Goal: Task Accomplishment & Management: Use online tool/utility

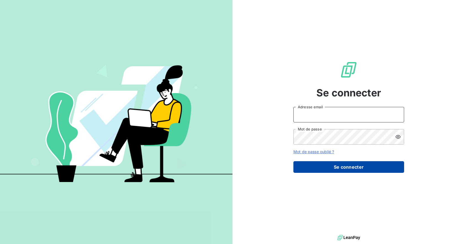
type input "[EMAIL_ADDRESS][DOMAIN_NAME]"
click at [355, 165] on button "Se connecter" at bounding box center [349, 167] width 111 height 12
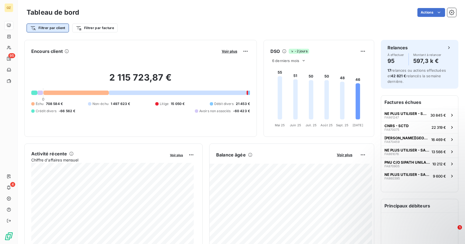
click at [58, 28] on html "OZ 95 4 Tableau de bord Actions Filtrer par client Filtrer par facture Encours …" at bounding box center [232, 122] width 465 height 244
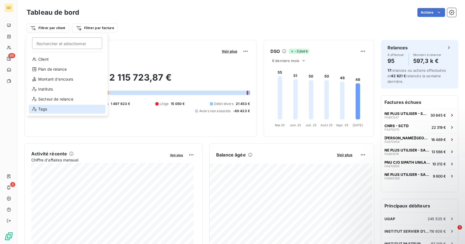
click at [48, 111] on div "Tags" at bounding box center [67, 109] width 77 height 9
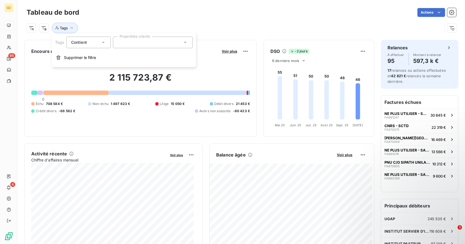
click at [188, 42] on div at bounding box center [153, 43] width 80 height 12
click at [185, 40] on icon at bounding box center [186, 43] width 6 height 6
click at [186, 43] on icon at bounding box center [186, 43] width 6 height 6
click at [152, 41] on div at bounding box center [153, 43] width 80 height 12
type input "an8"
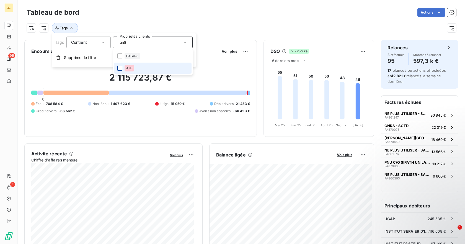
click at [118, 70] on div at bounding box center [119, 68] width 5 height 5
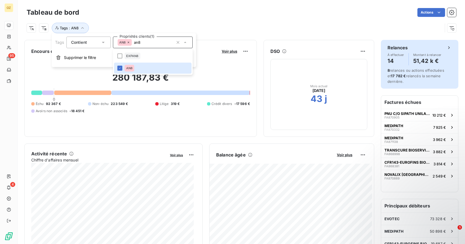
click at [416, 56] on span "Montant à relancer" at bounding box center [428, 54] width 28 height 3
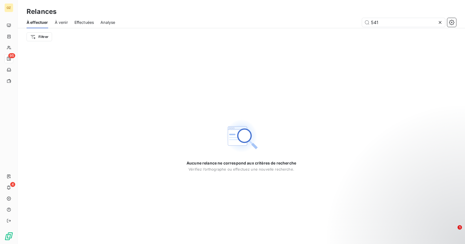
click at [439, 22] on icon at bounding box center [441, 23] width 6 height 6
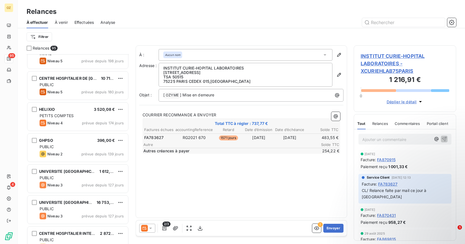
scroll to position [425, 0]
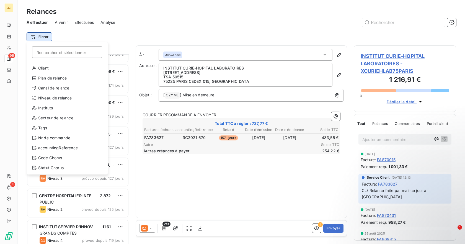
click at [31, 36] on html "OZ 95 4 Relances À effectuer À venir Effectuées Analyse Filtrer Rechercher et s…" at bounding box center [232, 122] width 465 height 244
click at [48, 109] on div "Instituts" at bounding box center [67, 108] width 77 height 9
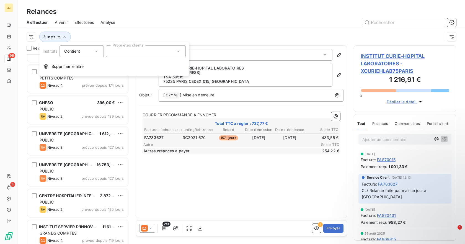
click at [137, 50] on div at bounding box center [146, 51] width 80 height 12
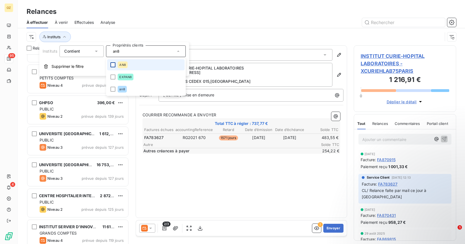
type input "an8"
click at [114, 63] on div at bounding box center [113, 64] width 5 height 5
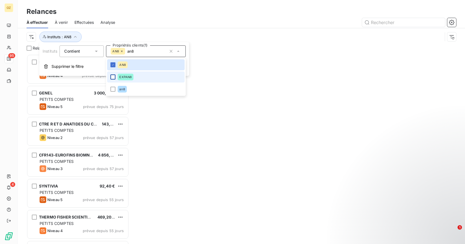
scroll to position [186, 98]
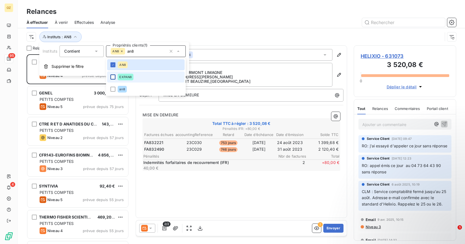
click at [112, 78] on div at bounding box center [113, 77] width 5 height 5
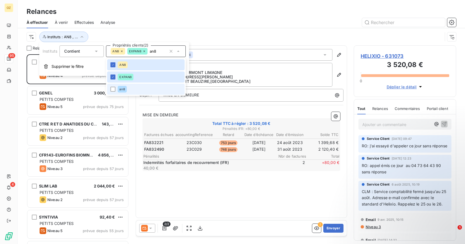
click at [112, 92] on li "an8" at bounding box center [146, 89] width 78 height 11
click at [183, 29] on div "Instituts : AN8 , ..." at bounding box center [242, 36] width 430 height 17
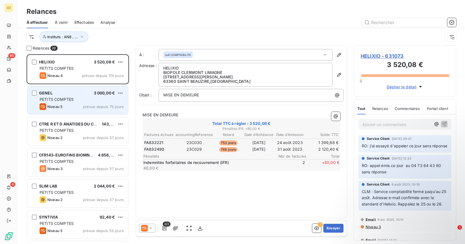
click at [62, 97] on div "GENEL 3 000,00 € PETITS COMPTES Niveau 5 prévue depuis 75 jours" at bounding box center [77, 100] width 101 height 28
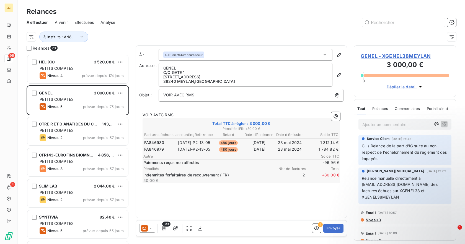
click at [70, 146] on div "CTRE R ET D ANATIDES DU COURTALET 143,76 € PETITS COMPTES Niveau 2 prévue depui…" at bounding box center [78, 131] width 103 height 31
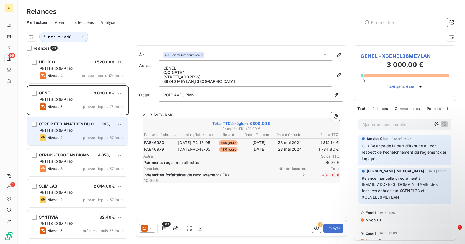
click at [73, 132] on span "PETITS COMPTES" at bounding box center [57, 130] width 34 height 5
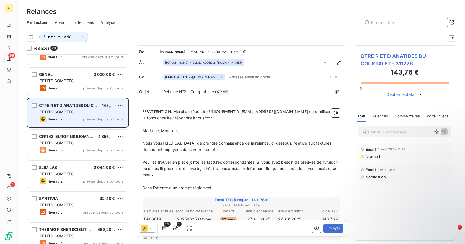
scroll to position [28, 0]
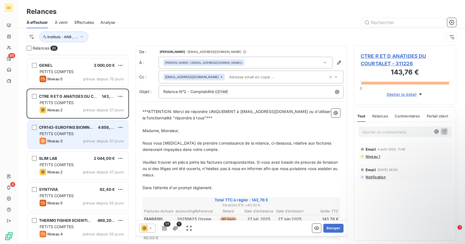
click at [73, 132] on span "PETITS COMPTES" at bounding box center [57, 133] width 34 height 5
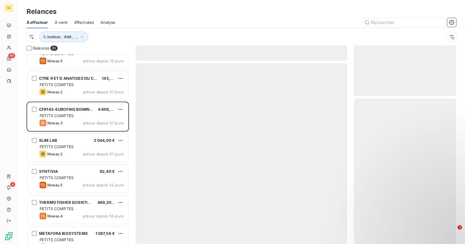
scroll to position [47, 0]
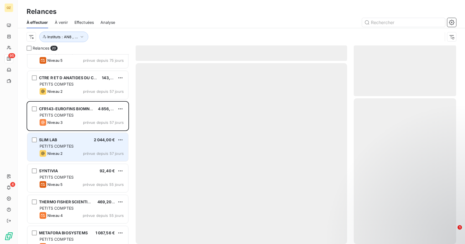
click at [80, 143] on div "SLIM LAB 2 044,00 € PETITS COMPTES Niveau 2 prévue depuis 57 jours" at bounding box center [77, 147] width 101 height 28
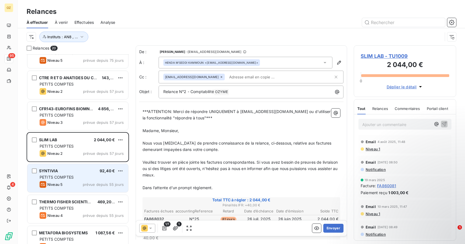
click at [76, 185] on div "Niveau 5 prévue depuis 55 jours" at bounding box center [82, 184] width 84 height 7
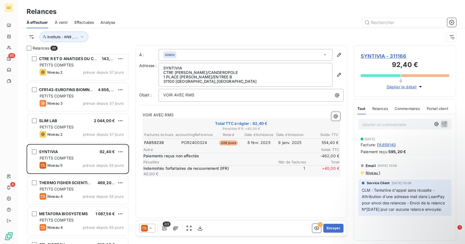
scroll to position [74, 0]
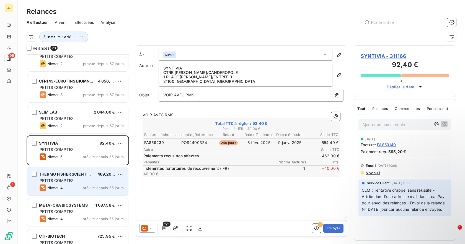
click at [63, 189] on div "Niveau 4 prévue depuis 55 jours" at bounding box center [82, 188] width 84 height 7
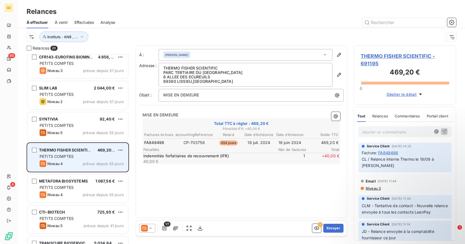
scroll to position [102, 0]
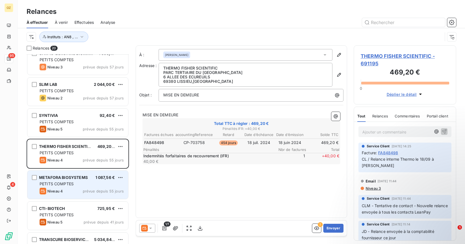
click at [64, 188] on div "Niveau 4 prévue depuis 55 jours" at bounding box center [82, 191] width 84 height 7
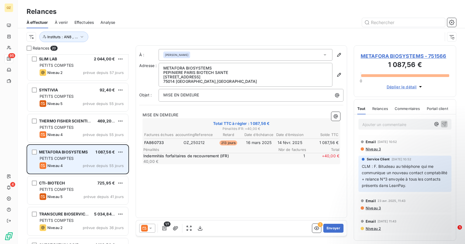
scroll to position [130, 0]
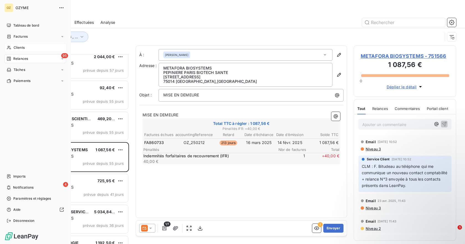
click at [11, 49] on icon at bounding box center [9, 47] width 5 height 4
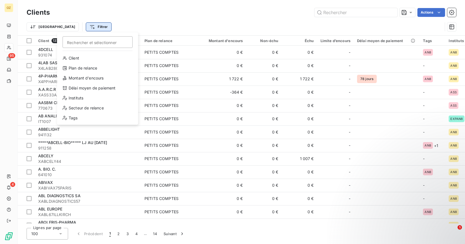
click at [67, 29] on html "OZ 95 4 Clients Actions Trier Filtrer Rechercher et sélectionner Client Plan de…" at bounding box center [232, 122] width 465 height 244
click at [77, 117] on div "Tags" at bounding box center [97, 118] width 77 height 9
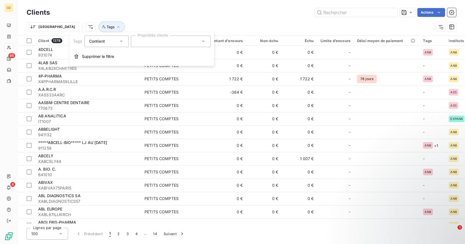
click at [121, 41] on icon at bounding box center [121, 41] width 3 height 1
click at [92, 64] on div at bounding box center [91, 65] width 6 height 6
click at [206, 7] on div "Clients Actions" at bounding box center [242, 13] width 430 height 12
click at [131, 26] on div "Trier Tags" at bounding box center [229, 27] width 405 height 11
click at [99, 26] on button "Tags" at bounding box center [112, 27] width 26 height 11
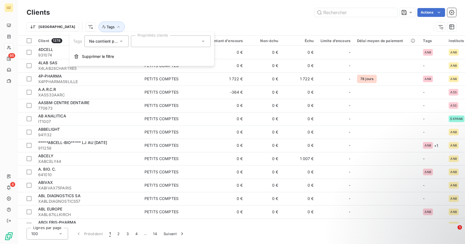
click at [121, 42] on icon at bounding box center [122, 42] width 6 height 6
click at [104, 55] on span "Contient" at bounding box center [104, 54] width 16 height 5
click at [199, 42] on div at bounding box center [171, 41] width 80 height 12
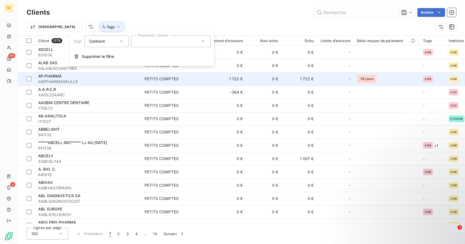
drag, startPoint x: 209, startPoint y: 54, endPoint x: 209, endPoint y: 76, distance: 21.6
click at [209, 76] on body "OZ 95 4 Clients Actions Trier Tags Client 1378 Plan de relance Montant d'encour…" at bounding box center [232, 122] width 465 height 244
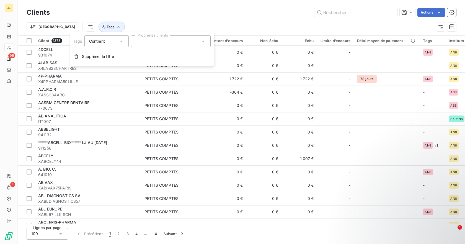
click at [203, 42] on icon at bounding box center [203, 41] width 3 height 1
click at [206, 42] on icon at bounding box center [204, 42] width 6 height 6
click at [208, 43] on div at bounding box center [171, 41] width 80 height 12
click at [206, 48] on div "Tags Contient Propriétés clients Supprimer le filtre" at bounding box center [142, 49] width 144 height 34
click at [201, 45] on div at bounding box center [171, 41] width 80 height 12
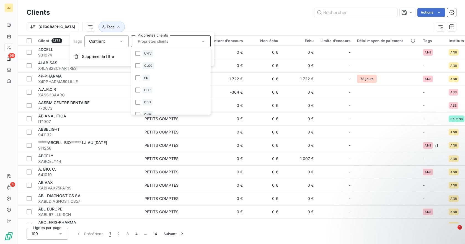
scroll to position [617, 0]
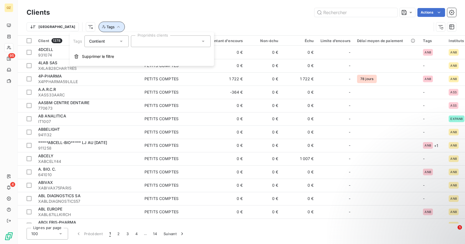
click at [116, 27] on icon "button" at bounding box center [119, 27] width 6 height 6
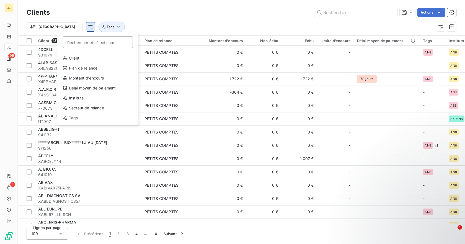
click at [61, 26] on html "OZ 95 4 Clients Actions Trier Rechercher et sélectionner Client Plan de relance…" at bounding box center [232, 122] width 465 height 244
click at [87, 61] on div "Client" at bounding box center [98, 58] width 77 height 9
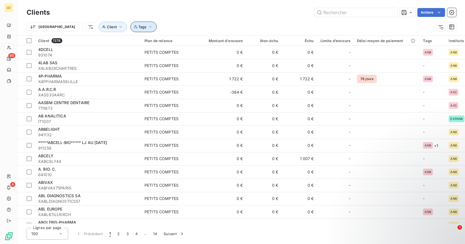
click at [148, 25] on icon "button" at bounding box center [151, 27] width 6 height 6
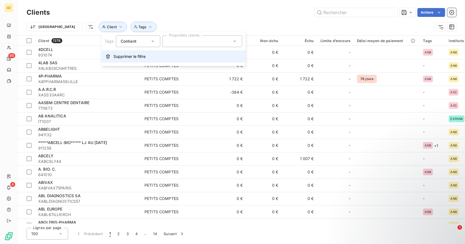
click at [111, 56] on button "Supprimer le filtre" at bounding box center [173, 56] width 144 height 12
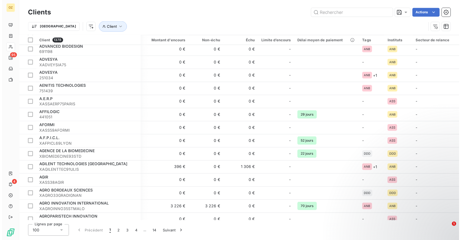
scroll to position [536, 57]
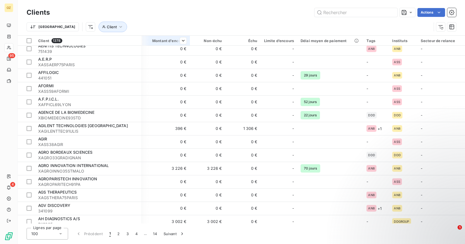
click at [167, 45] on th "Montant d'encours" at bounding box center [166, 41] width 48 height 10
click at [168, 66] on span "Trier par ordre décroissant" at bounding box center [156, 65] width 49 height 6
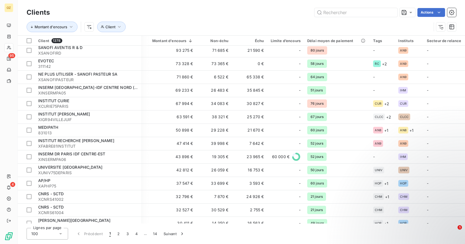
scroll to position [0, 57]
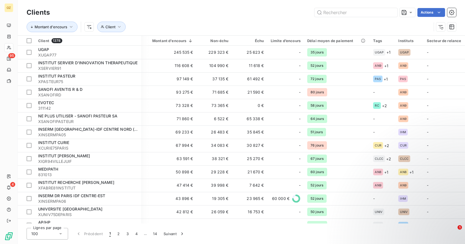
click at [88, 30] on html "OZ 95 4 Clients Actions Montant d'encours Client Client 1378 Plan de relance Mo…" at bounding box center [232, 122] width 465 height 244
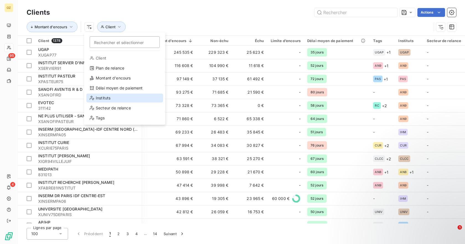
click at [119, 99] on div "Instituts" at bounding box center [124, 98] width 77 height 9
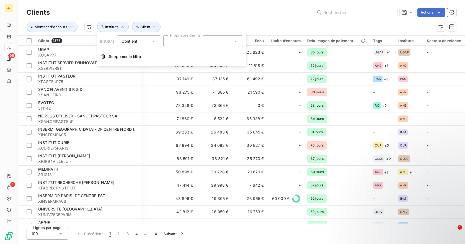
click at [198, 41] on div at bounding box center [203, 41] width 80 height 12
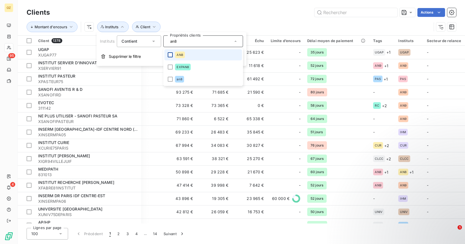
click at [171, 55] on div at bounding box center [170, 54] width 5 height 5
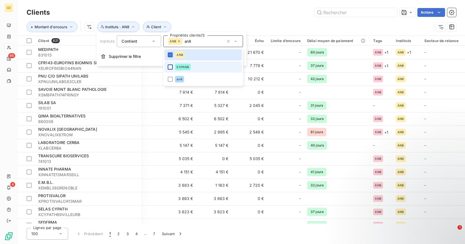
click at [170, 67] on div at bounding box center [170, 67] width 5 height 5
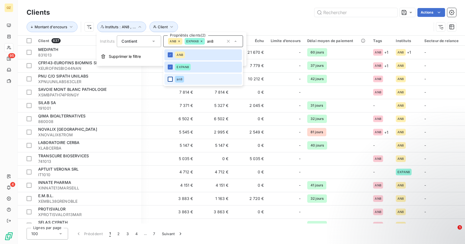
click at [170, 79] on div at bounding box center [170, 79] width 5 height 5
click at [171, 55] on icon at bounding box center [170, 54] width 3 height 3
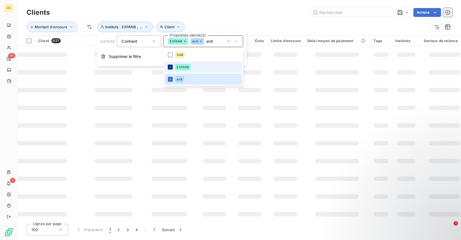
click at [173, 67] on div at bounding box center [170, 67] width 5 height 5
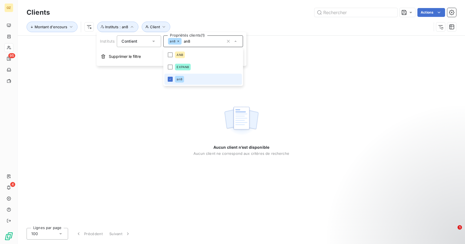
click at [183, 82] on li "an8" at bounding box center [204, 79] width 78 height 11
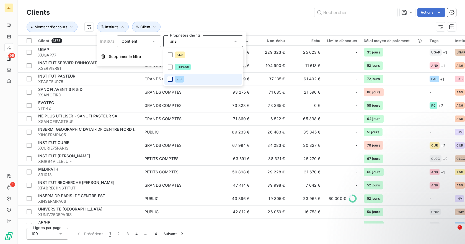
click at [170, 80] on div at bounding box center [170, 79] width 5 height 5
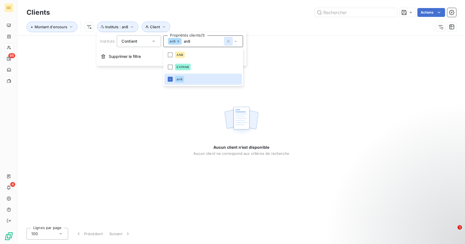
click at [230, 41] on icon "button" at bounding box center [229, 42] width 6 height 6
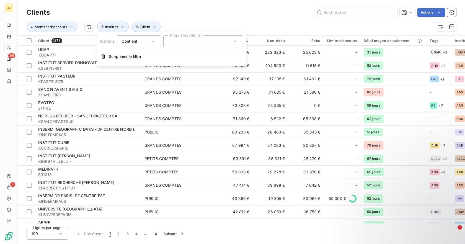
click at [230, 41] on div "an8" at bounding box center [203, 41] width 80 height 12
type input "an8"
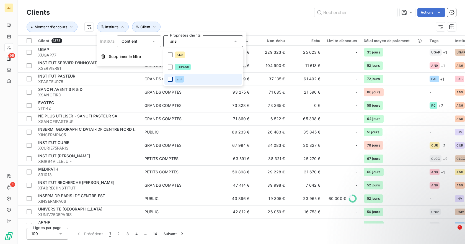
click at [171, 80] on div at bounding box center [170, 79] width 5 height 5
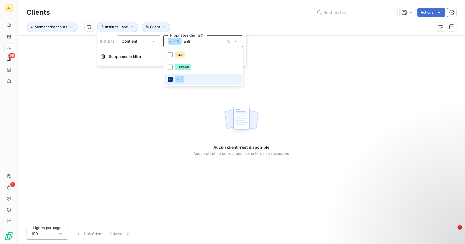
click at [170, 78] on icon at bounding box center [170, 79] width 3 height 3
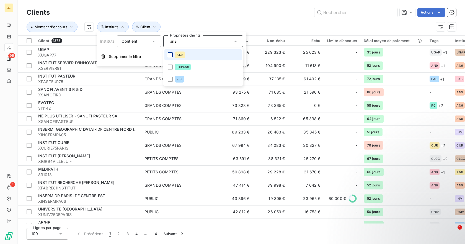
click at [170, 55] on div at bounding box center [170, 54] width 5 height 5
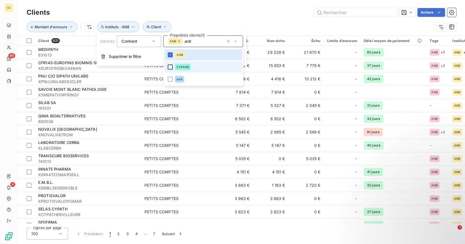
click at [171, 65] on div at bounding box center [170, 67] width 5 height 5
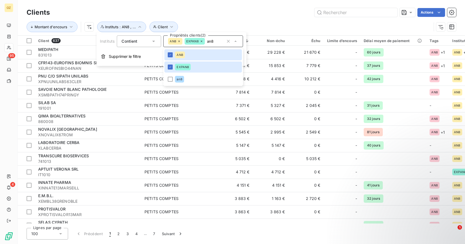
click at [245, 9] on div "Actions" at bounding box center [257, 12] width 400 height 9
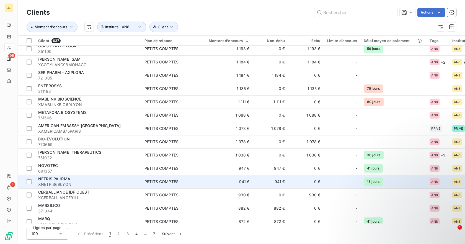
scroll to position [665, 0]
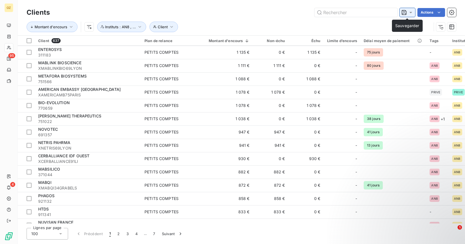
click at [412, 12] on icon at bounding box center [411, 13] width 6 height 6
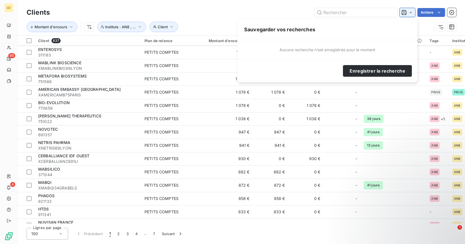
click at [412, 12] on icon at bounding box center [411, 13] width 6 height 6
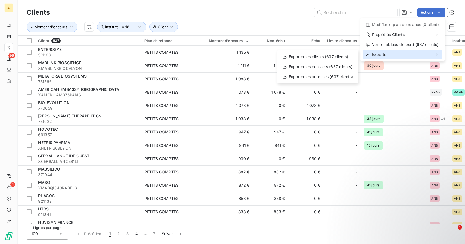
click at [413, 58] on div "Exports" at bounding box center [403, 54] width 80 height 9
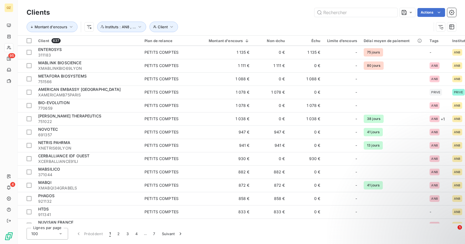
click at [453, 28] on html "OZ 95 4 Clients Actions Montant d'encours Client Instituts : AN8 , ... Client 6…" at bounding box center [232, 122] width 465 height 244
click at [453, 28] on icon "button" at bounding box center [452, 27] width 6 height 6
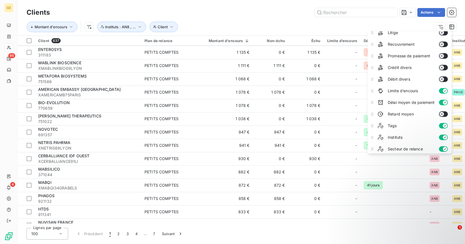
scroll to position [77, 0]
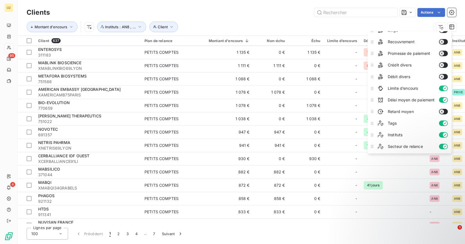
click at [443, 112] on icon "button" at bounding box center [442, 112] width 2 height 2
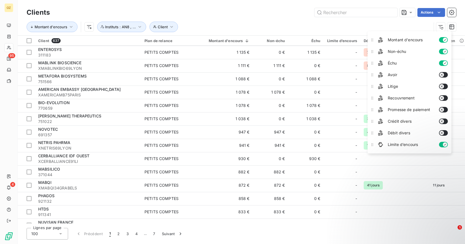
scroll to position [13, 0]
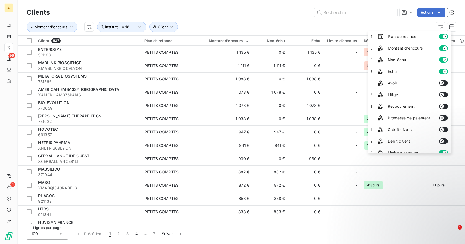
click at [444, 130] on icon "button" at bounding box center [442, 129] width 4 height 4
click at [446, 139] on button "button" at bounding box center [443, 142] width 9 height 6
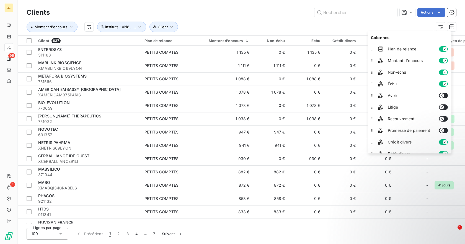
scroll to position [0, 0]
click at [381, 27] on div "Montant d'encours Client Instituts : AN8 , ..." at bounding box center [229, 27] width 405 height 11
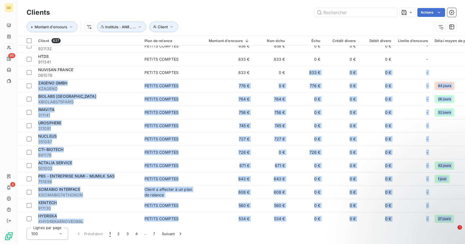
drag, startPoint x: 291, startPoint y: 221, endPoint x: 322, endPoint y: 218, distance: 30.6
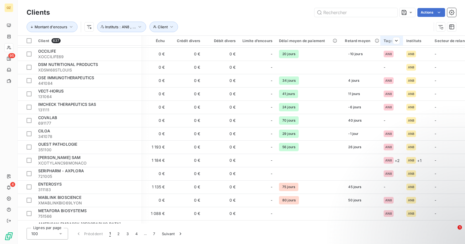
scroll to position [474, 156]
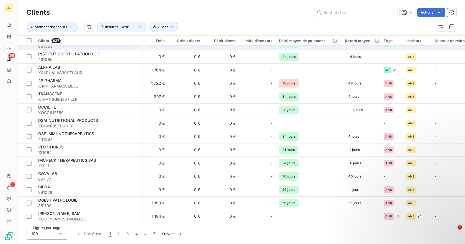
drag, startPoint x: 415, startPoint y: 40, endPoint x: 138, endPoint y: 47, distance: 276.8
click at [137, 48] on table "Client 637 Plan de relance Montant d'encours Non-échu Échu Crédit divers Débit …" at bounding box center [171, 231] width 618 height 1340
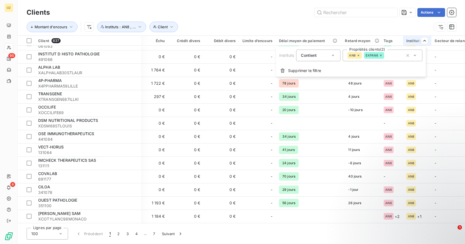
click at [423, 40] on html "OZ 95 4 Clients Actions Montant d'encours Client Instituts : AN8 , ... Client 6…" at bounding box center [232, 122] width 465 height 244
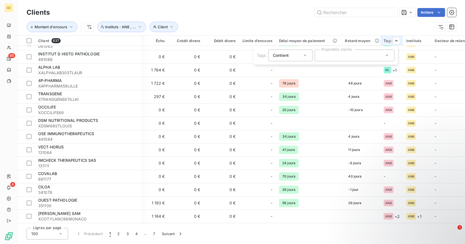
click at [396, 42] on html "OZ 95 4 Clients Actions Montant d'encours Client Instituts : AN8 , ... Client 6…" at bounding box center [232, 122] width 465 height 244
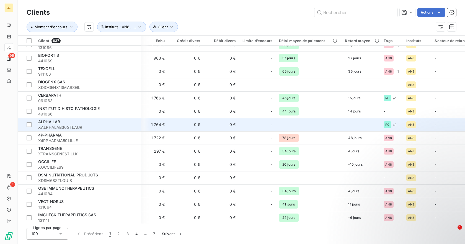
scroll to position [409, 156]
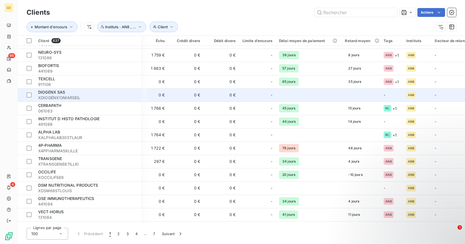
click at [53, 93] on span "DIOGENX SAS" at bounding box center [51, 92] width 27 height 5
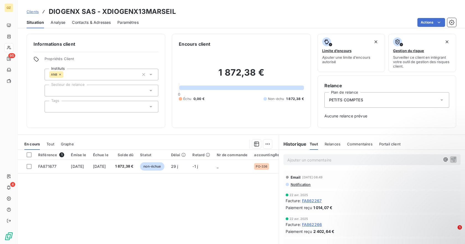
click at [59, 22] on span "Analyse" at bounding box center [58, 23] width 15 height 6
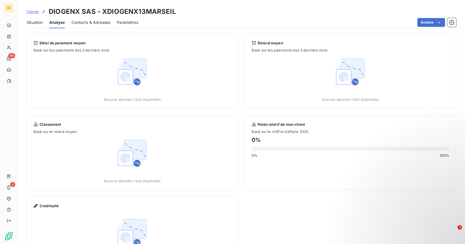
click at [119, 22] on span "Paramètres" at bounding box center [127, 23] width 21 height 6
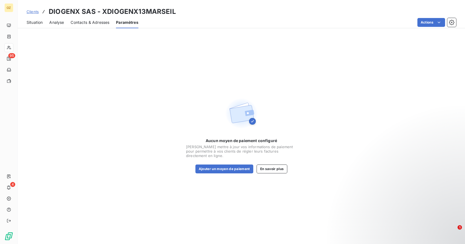
click at [28, 24] on span "Situation" at bounding box center [35, 23] width 16 height 6
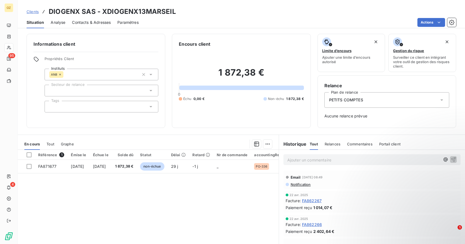
click at [57, 23] on span "Analyse" at bounding box center [58, 23] width 15 height 6
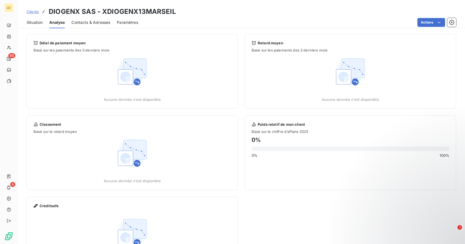
click at [32, 22] on span "Situation" at bounding box center [35, 23] width 16 height 6
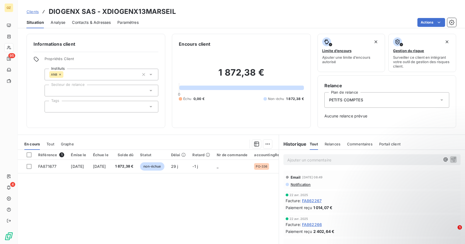
click at [92, 22] on span "Contacts & Adresses" at bounding box center [91, 23] width 39 height 6
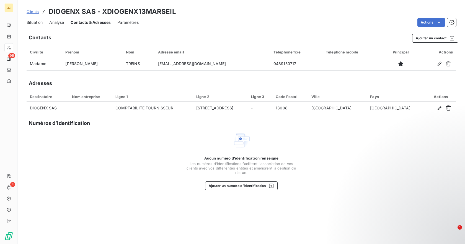
click at [40, 24] on span "Situation" at bounding box center [35, 23] width 16 height 6
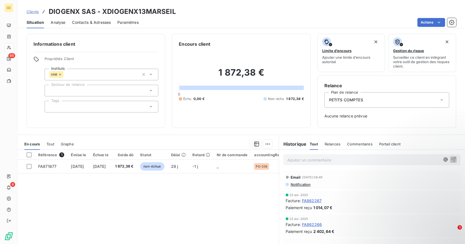
click at [150, 106] on icon at bounding box center [151, 106] width 3 height 1
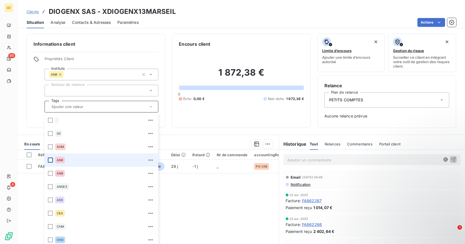
click at [49, 161] on div at bounding box center [50, 160] width 5 height 5
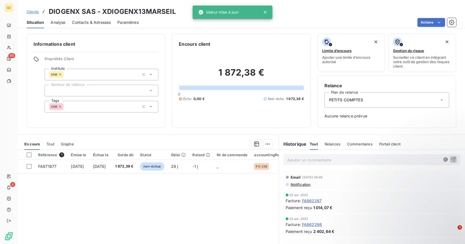
click at [127, 52] on div "Informations client Propriétés Client Instituts AN8 Secteur de relance Tags AN8" at bounding box center [96, 81] width 139 height 94
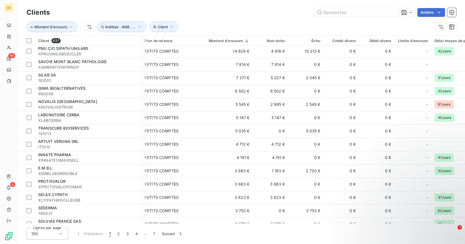
scroll to position [28, 134]
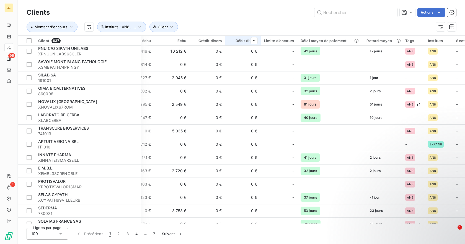
drag, startPoint x: 409, startPoint y: 39, endPoint x: 249, endPoint y: 41, distance: 160.1
click at [247, 18] on tr "Client 637 Plan de relance Montant d'encours Non-échu Échu Crédit divers Débit …" at bounding box center [193, 13] width 618 height 10
click at [453, 27] on icon "button" at bounding box center [452, 27] width 6 height 6
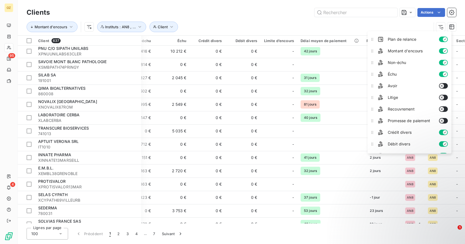
scroll to position [0, 0]
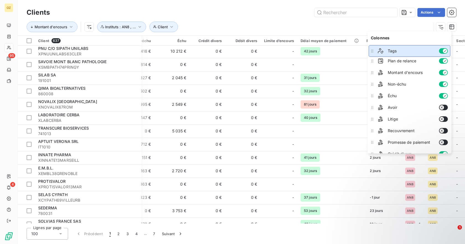
drag, startPoint x: 371, startPoint y: 126, endPoint x: 376, endPoint y: 54, distance: 72.5
click at [376, 54] on li "Tags" at bounding box center [410, 51] width 82 height 12
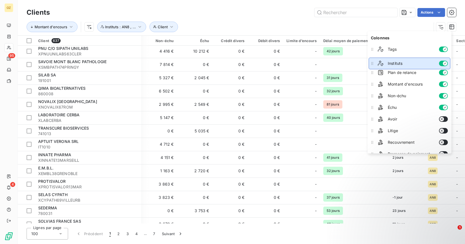
drag, startPoint x: 375, startPoint y: 135, endPoint x: 378, endPoint y: 64, distance: 71.6
click at [378, 64] on li "Instituts" at bounding box center [410, 64] width 82 height 12
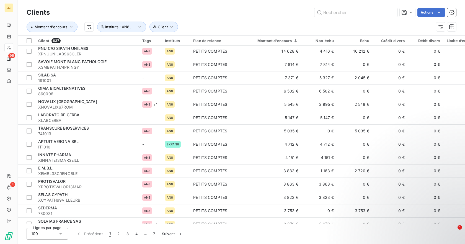
scroll to position [28, 0]
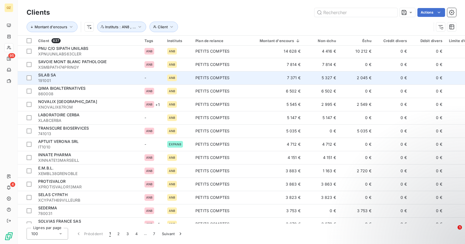
click at [146, 76] on span "-" at bounding box center [146, 77] width 2 height 5
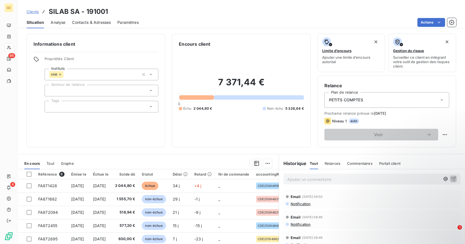
click at [148, 106] on icon at bounding box center [151, 107] width 6 height 6
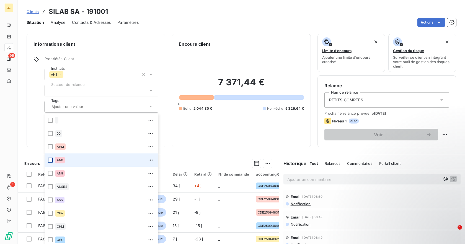
click at [52, 159] on div at bounding box center [50, 160] width 5 height 5
click at [30, 116] on div "Informations client Propriétés Client Instituts AN8 Secteur de relance Tags 00 …" at bounding box center [96, 91] width 139 height 114
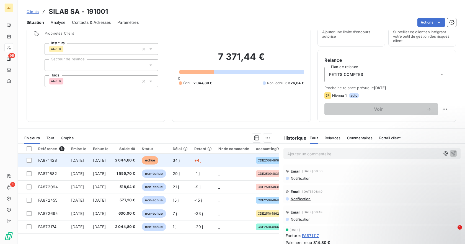
scroll to position [48, 0]
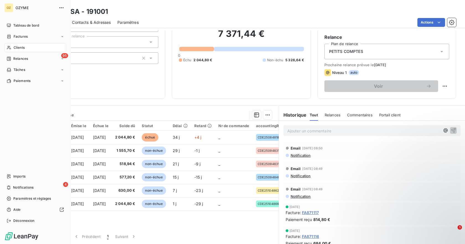
click at [28, 47] on div "Clients" at bounding box center [35, 47] width 62 height 9
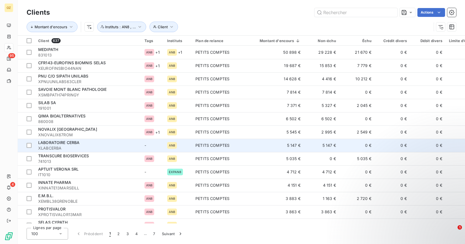
click at [146, 146] on span "-" at bounding box center [146, 145] width 2 height 5
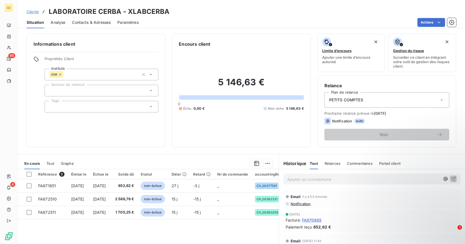
click at [150, 109] on icon at bounding box center [151, 107] width 6 height 6
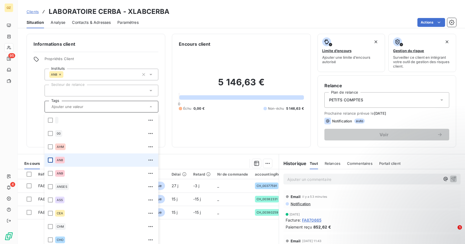
click at [52, 159] on div at bounding box center [50, 160] width 5 height 5
click at [13, 114] on div "95 4" at bounding box center [8, 123] width 9 height 204
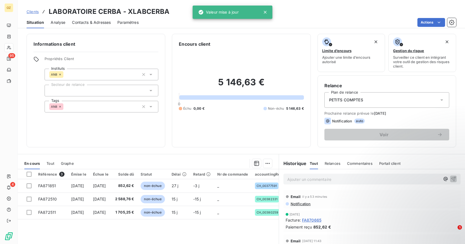
click at [126, 131] on div "Informations client Propriétés Client Instituts AN8 Secteur de relance Tags AN8" at bounding box center [96, 91] width 139 height 114
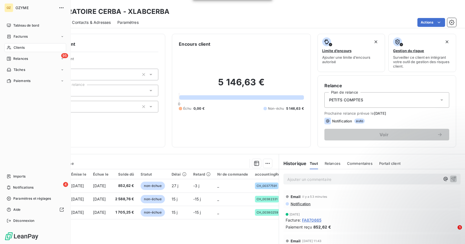
click at [12, 47] on div "Clients" at bounding box center [35, 47] width 62 height 9
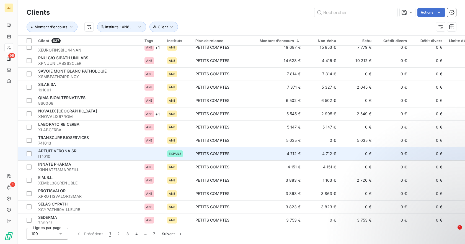
scroll to position [19, 0]
click at [60, 152] on span "APTUIT VERONA SRL" at bounding box center [58, 150] width 41 height 5
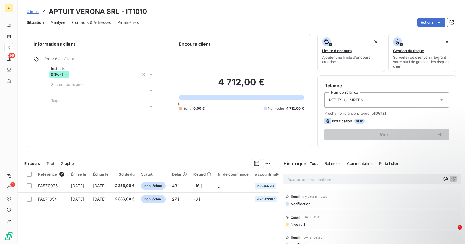
click at [155, 109] on div at bounding box center [102, 107] width 114 height 12
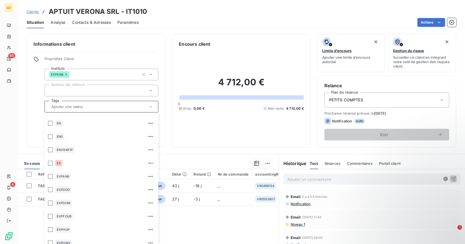
scroll to position [250, 0]
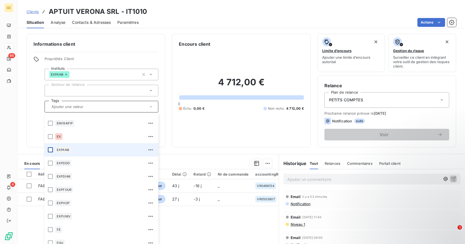
click at [50, 149] on div at bounding box center [50, 149] width 5 height 5
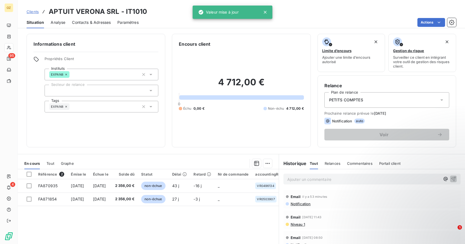
click at [34, 135] on div "Informations client Propriétés Client Instituts EXPAN8 Secteur de relance Tags …" at bounding box center [96, 91] width 139 height 114
click at [35, 12] on span "Clients" at bounding box center [33, 11] width 12 height 4
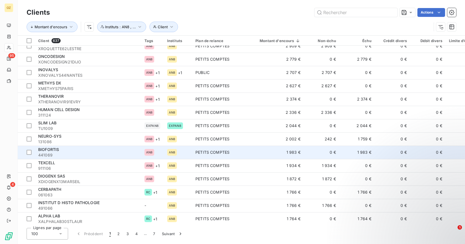
scroll to position [369, 0]
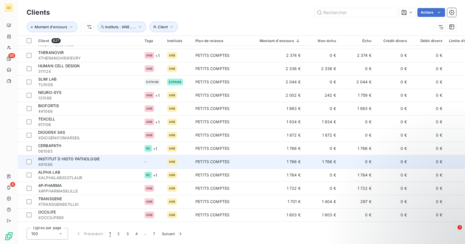
click at [95, 163] on span "491066" at bounding box center [88, 165] width 100 height 6
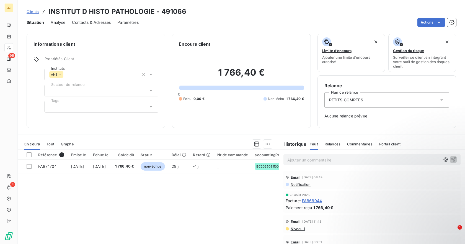
click at [151, 106] on icon at bounding box center [151, 107] width 6 height 6
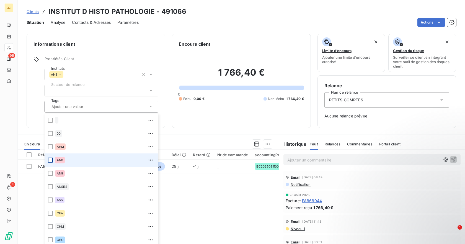
click at [51, 158] on div at bounding box center [50, 160] width 5 height 5
click at [213, 115] on div "1 766,40 € 0 Échu 0,00 € Non-échu 1 766,40 €" at bounding box center [241, 84] width 125 height 74
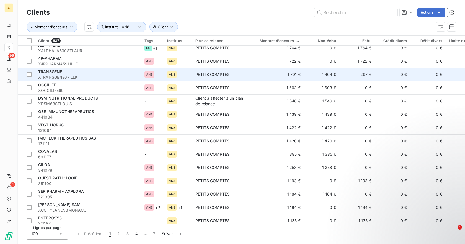
scroll to position [508, 0]
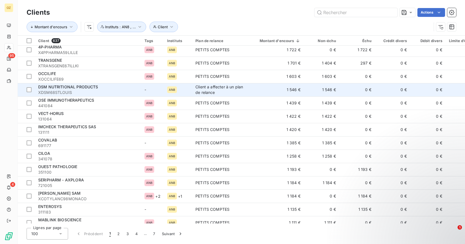
click at [145, 92] on td "-" at bounding box center [152, 89] width 23 height 13
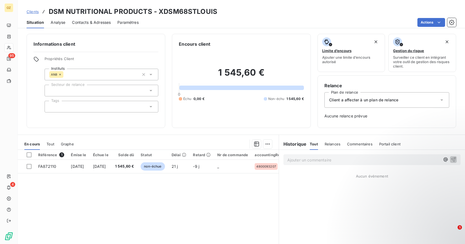
click at [149, 107] on icon at bounding box center [151, 107] width 6 height 6
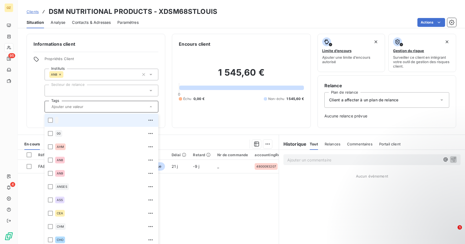
click at [150, 107] on icon at bounding box center [151, 106] width 2 height 1
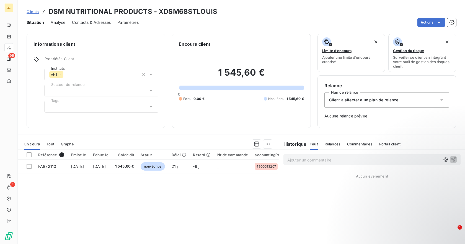
click at [149, 107] on icon at bounding box center [151, 107] width 6 height 6
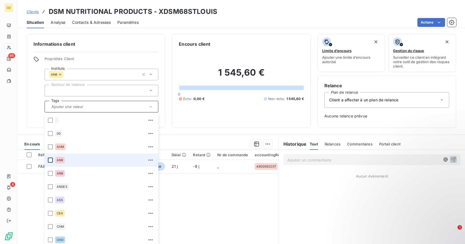
click at [51, 159] on div at bounding box center [50, 160] width 5 height 5
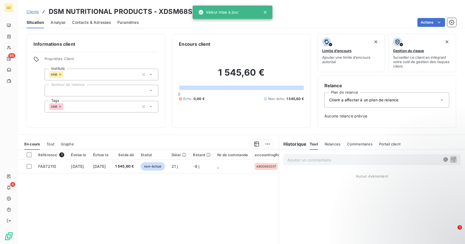
click at [33, 100] on div "Informations client Propriétés Client Instituts AN8 Secteur de relance Tags AN8" at bounding box center [96, 81] width 139 height 94
click at [39, 22] on span "Situation" at bounding box center [35, 23] width 17 height 6
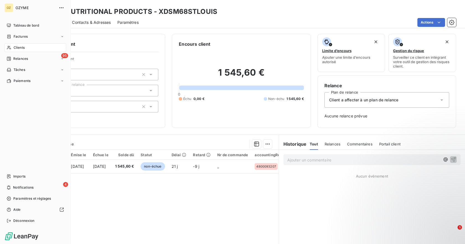
click at [12, 45] on div "Clients" at bounding box center [35, 47] width 62 height 9
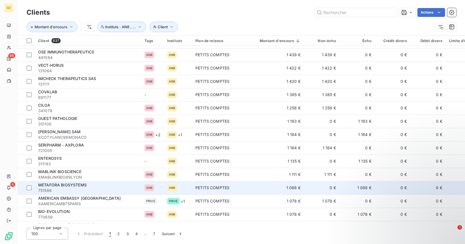
scroll to position [554, 0]
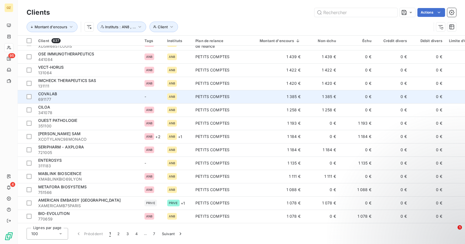
click at [139, 95] on td "COVALAB 691177" at bounding box center [88, 96] width 106 height 13
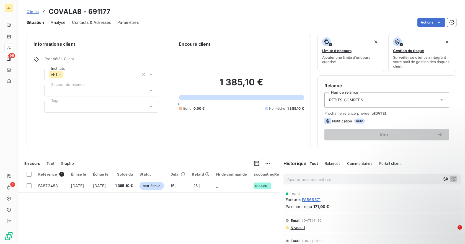
click at [150, 107] on icon at bounding box center [151, 107] width 6 height 6
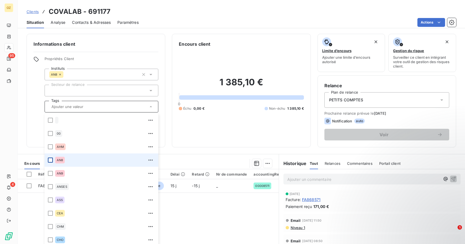
click at [52, 160] on div at bounding box center [50, 160] width 5 height 5
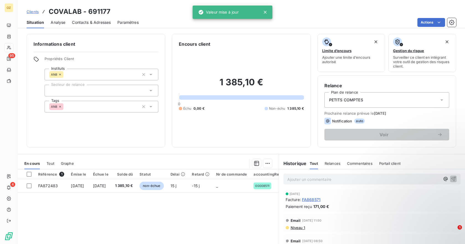
click at [28, 112] on div "Informations client Propriétés Client Instituts AN8 Secteur de relance Tags AN8" at bounding box center [96, 91] width 139 height 114
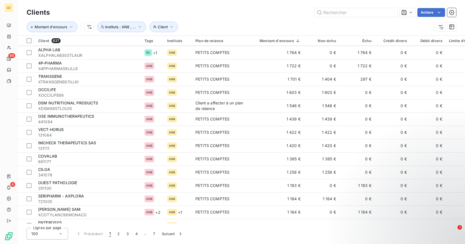
scroll to position [490, 0]
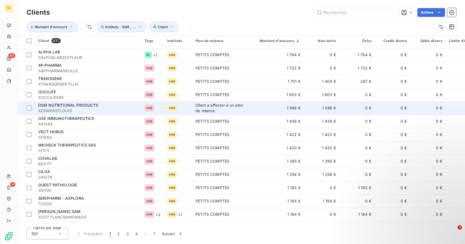
click at [217, 104] on div "Client a affecter à un plan de relance" at bounding box center [221, 108] width 51 height 11
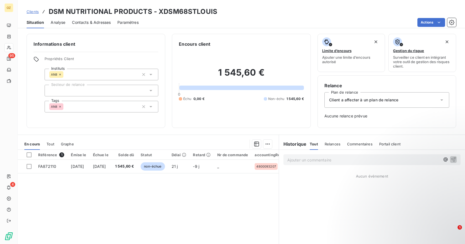
click at [150, 90] on icon at bounding box center [151, 90] width 3 height 1
click at [152, 93] on icon at bounding box center [151, 91] width 6 height 6
click at [441, 100] on icon at bounding box center [442, 99] width 3 height 1
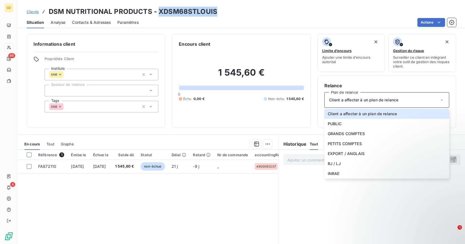
drag, startPoint x: 214, startPoint y: 12, endPoint x: 158, endPoint y: 12, distance: 56.2
click at [158, 12] on h3 "DSM NUTRITIONAL PRODUCTS - XDSM68STLOUIS" at bounding box center [133, 12] width 169 height 10
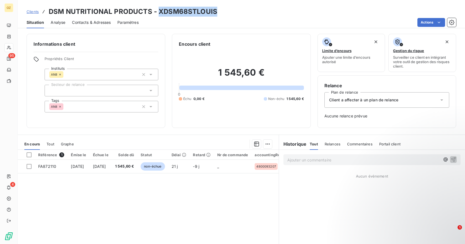
copy h3 "XDSM68STLOUIS"
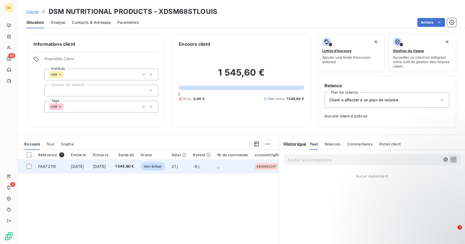
click at [49, 165] on span "FA872110" at bounding box center [47, 166] width 18 height 5
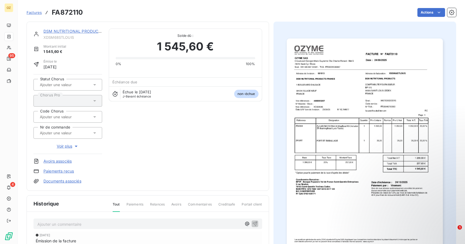
click at [353, 111] on img "button" at bounding box center [365, 149] width 156 height 221
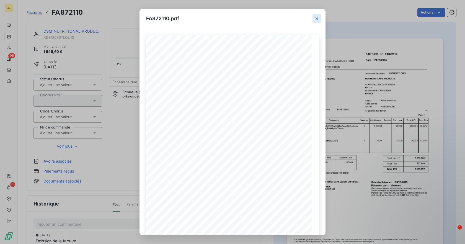
click at [318, 18] on icon "button" at bounding box center [317, 19] width 6 height 6
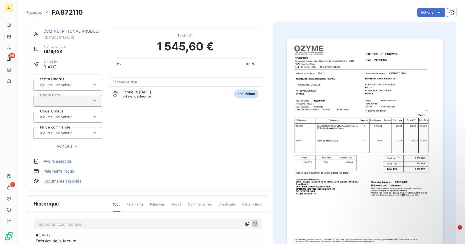
click at [354, 117] on img "button" at bounding box center [365, 149] width 156 height 221
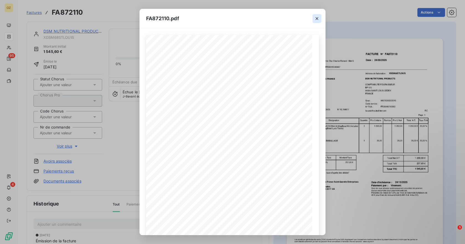
click at [315, 17] on icon "button" at bounding box center [317, 19] width 6 height 6
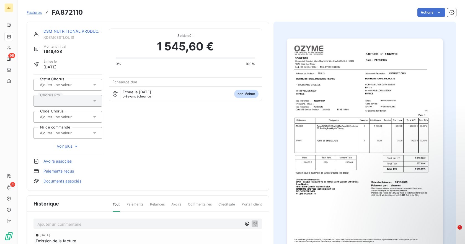
click at [68, 31] on link "DSM NUTRITIONAL PRODUCTS" at bounding box center [73, 31] width 60 height 5
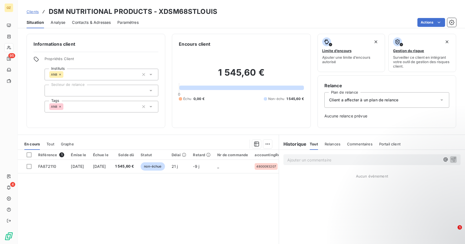
click at [150, 107] on icon at bounding box center [151, 106] width 3 height 1
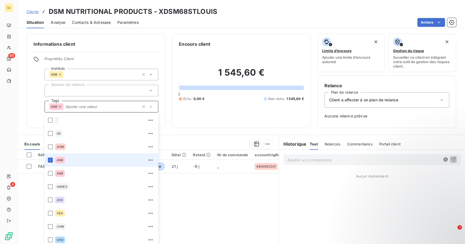
click at [54, 159] on li "AN8" at bounding box center [102, 159] width 114 height 13
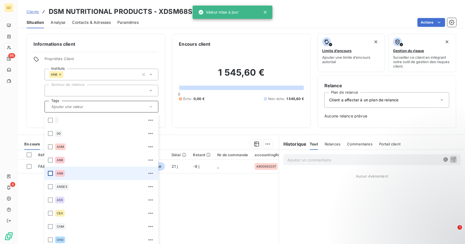
click at [52, 171] on div at bounding box center [50, 173] width 5 height 5
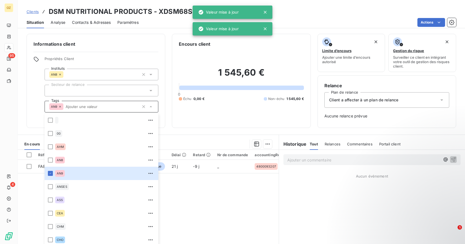
click at [149, 72] on icon at bounding box center [151, 75] width 6 height 6
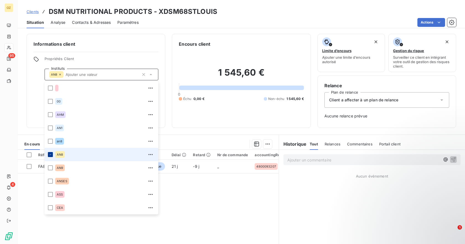
click at [51, 156] on icon at bounding box center [50, 154] width 3 height 3
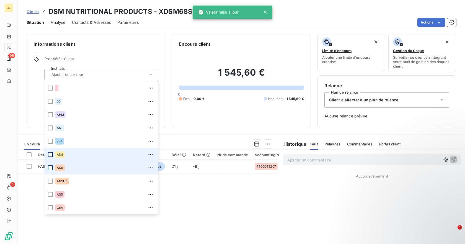
click at [51, 165] on div at bounding box center [50, 167] width 5 height 5
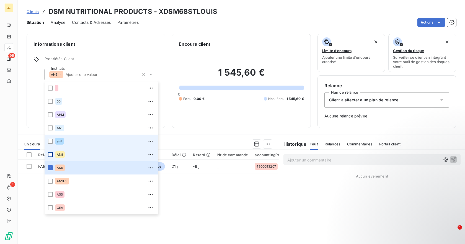
drag, startPoint x: 146, startPoint y: 140, endPoint x: 93, endPoint y: 140, distance: 52.9
drag, startPoint x: 93, startPoint y: 140, endPoint x: 83, endPoint y: 139, distance: 10.6
click at [83, 139] on div "an8" at bounding box center [105, 141] width 100 height 9
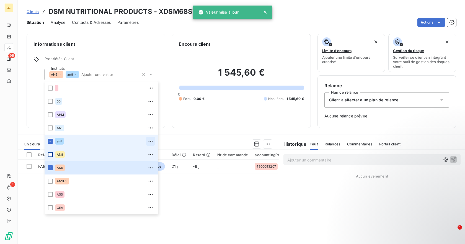
click at [148, 140] on icon "button" at bounding box center [151, 142] width 6 height 6
click at [51, 143] on div at bounding box center [50, 141] width 5 height 5
drag, startPoint x: 147, startPoint y: 140, endPoint x: 144, endPoint y: 144, distance: 5.1
click at [148, 144] on icon "button" at bounding box center [151, 142] width 6 height 6
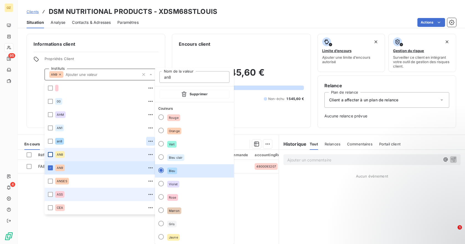
click at [116, 196] on div "ASS" at bounding box center [105, 194] width 100 height 9
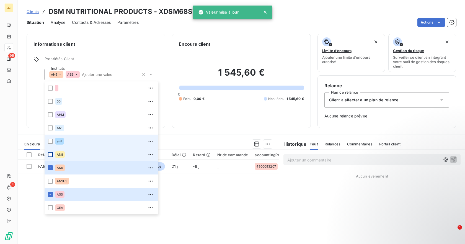
click at [118, 142] on div "an8" at bounding box center [105, 141] width 100 height 9
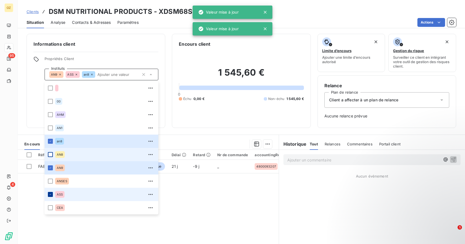
click at [50, 193] on icon at bounding box center [50, 194] width 3 height 3
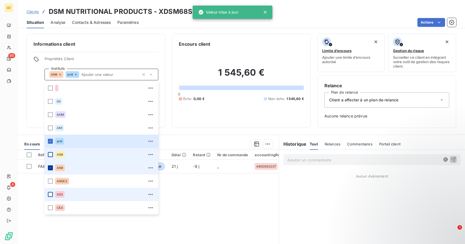
click at [50, 168] on icon at bounding box center [51, 167] width 2 height 1
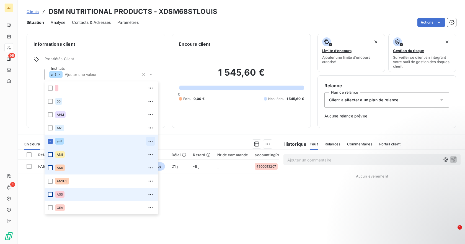
click at [148, 142] on icon "button" at bounding box center [151, 142] width 6 height 6
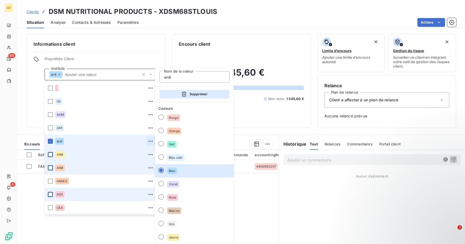
click at [186, 93] on button "Supprimer" at bounding box center [195, 94] width 70 height 9
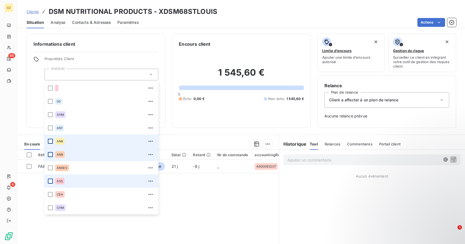
click at [53, 154] on div at bounding box center [50, 154] width 5 height 5
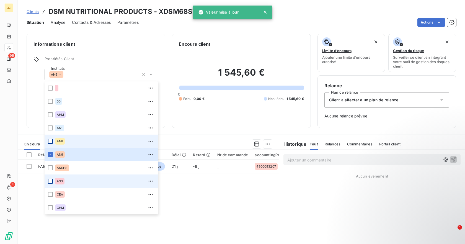
click at [265, 209] on div "Référence 1 Émise le Échue le Solde dû Statut Délai Retard Nr de commande accou…" at bounding box center [148, 203] width 261 height 107
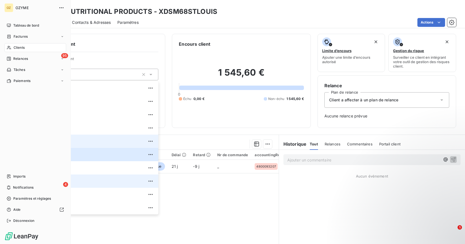
click at [20, 47] on span "Clients" at bounding box center [19, 47] width 11 height 5
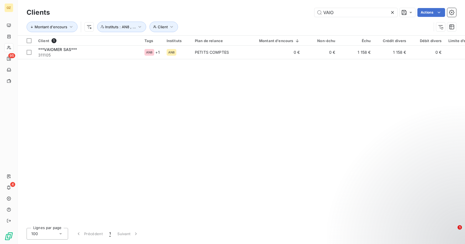
type input "VAIO"
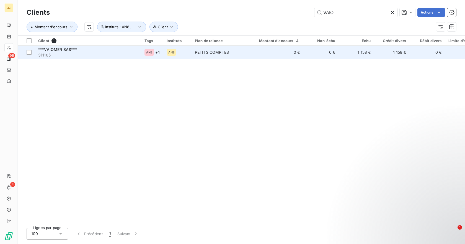
click at [222, 51] on div "PETITS COMPTES" at bounding box center [212, 53] width 34 height 6
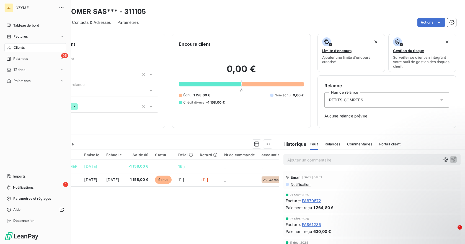
click at [8, 47] on icon at bounding box center [9, 47] width 5 height 4
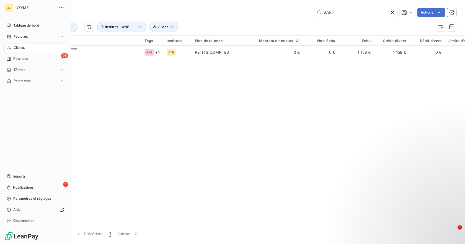
click at [31, 48] on div "Clients" at bounding box center [35, 47] width 62 height 9
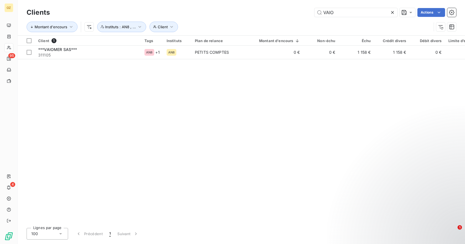
click at [392, 11] on icon at bounding box center [393, 13] width 6 height 6
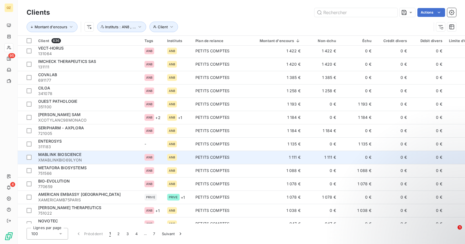
scroll to position [554, 0]
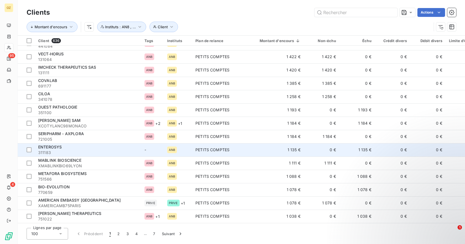
click at [135, 152] on span "311183" at bounding box center [88, 153] width 100 height 6
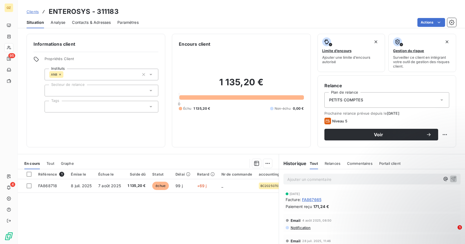
click at [149, 109] on icon at bounding box center [151, 107] width 6 height 6
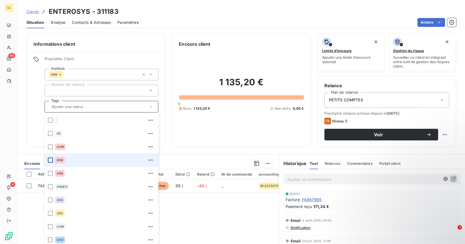
click at [50, 160] on div at bounding box center [50, 160] width 5 height 5
click at [32, 141] on div "Informations client Propriétés Client Instituts AN8 Secteur de relance Tags AN8…" at bounding box center [96, 91] width 139 height 114
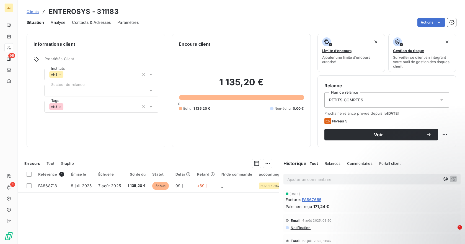
click at [331, 164] on span "Relances" at bounding box center [333, 163] width 16 height 4
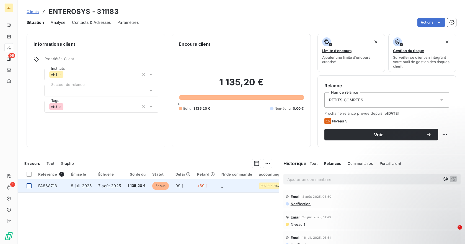
click at [29, 187] on div at bounding box center [29, 185] width 5 height 5
click at [29, 187] on icon at bounding box center [28, 185] width 3 height 3
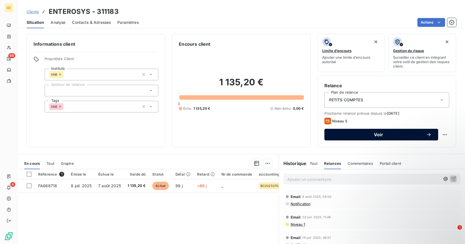
click at [389, 138] on button "Voir" at bounding box center [382, 135] width 114 height 12
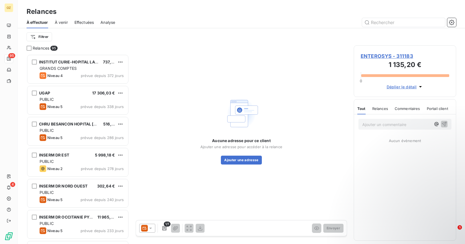
scroll to position [186, 98]
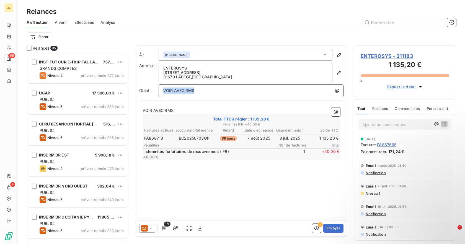
drag, startPoint x: 194, startPoint y: 90, endPoint x: 153, endPoint y: 90, distance: 41.0
click at [153, 90] on div "Objet : VOIR AVEC RMS" at bounding box center [241, 90] width 204 height 13
click at [383, 107] on span "Relances" at bounding box center [381, 108] width 16 height 4
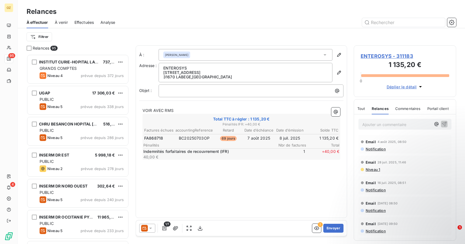
click at [327, 57] on icon at bounding box center [325, 55] width 6 height 6
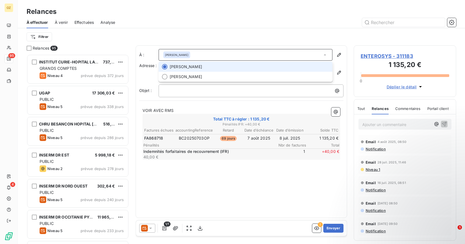
click at [327, 57] on icon at bounding box center [325, 55] width 6 height 6
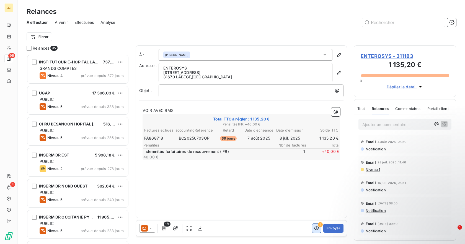
click at [319, 228] on icon "button" at bounding box center [317, 229] width 6 height 6
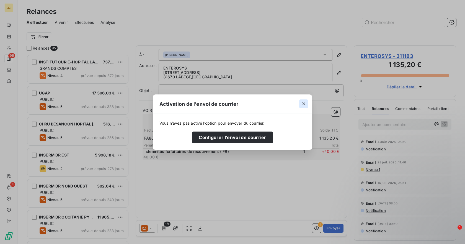
click at [306, 103] on icon "button" at bounding box center [304, 104] width 6 height 6
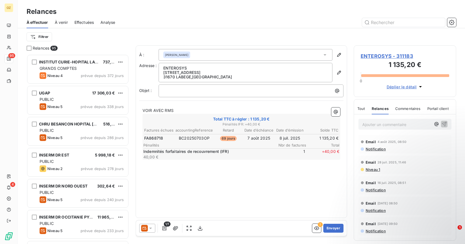
click at [151, 229] on icon at bounding box center [150, 228] width 3 height 1
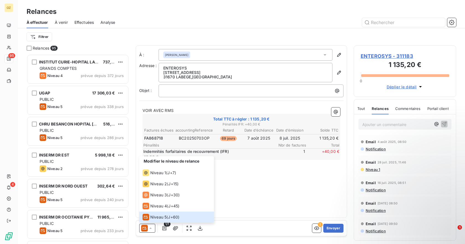
click at [263, 185] on div "À : [PERSON_NAME] Adresse : ENTEROSYS [STREET_ADDRESS] Objet : VOIR AVEC RMS To…" at bounding box center [242, 131] width 212 height 173
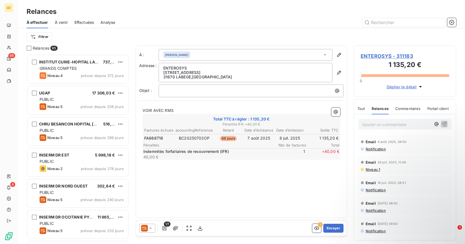
click at [152, 230] on icon at bounding box center [151, 229] width 6 height 6
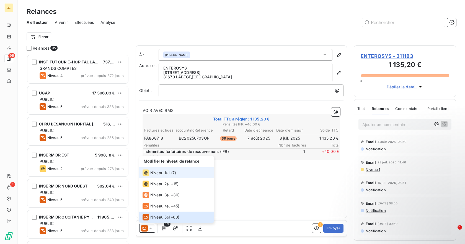
click at [156, 175] on span "Niveau 1" at bounding box center [158, 173] width 16 height 6
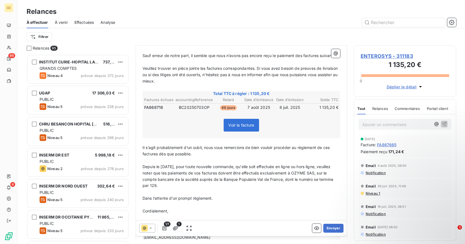
scroll to position [93, 0]
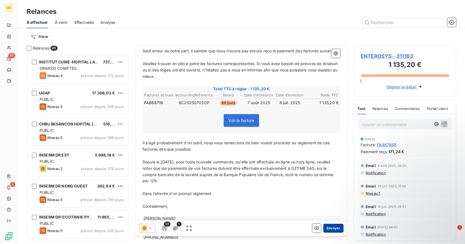
click at [332, 226] on button "Envoyer" at bounding box center [334, 228] width 20 height 9
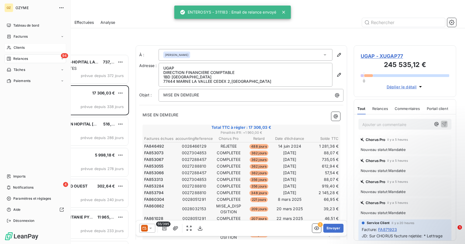
click at [11, 48] on icon at bounding box center [9, 47] width 5 height 4
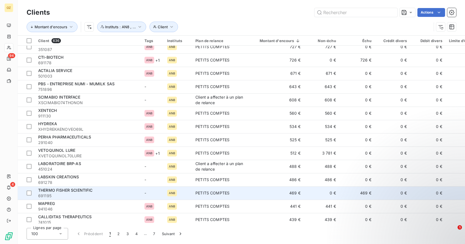
scroll to position [896, 0]
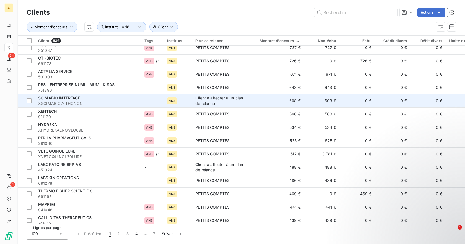
click at [107, 101] on div "SCIMABIO INTERFACE" at bounding box center [88, 98] width 100 height 6
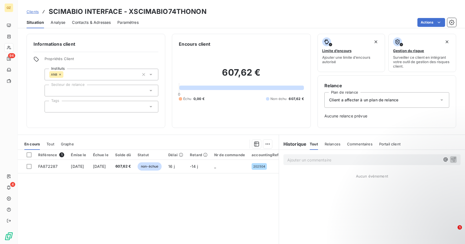
click at [110, 106] on div at bounding box center [102, 107] width 114 height 12
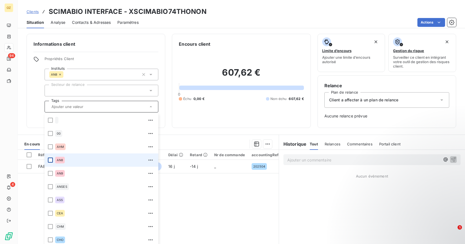
click at [51, 161] on div at bounding box center [50, 160] width 5 height 5
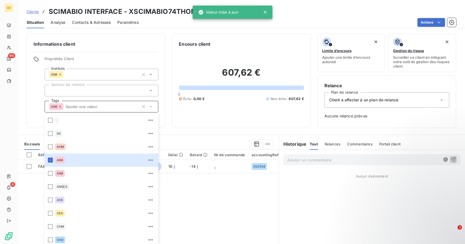
click at [186, 131] on div "Informations client Propriétés Client Instituts AN8 Secteur de relance Tags AN8…" at bounding box center [242, 137] width 448 height 214
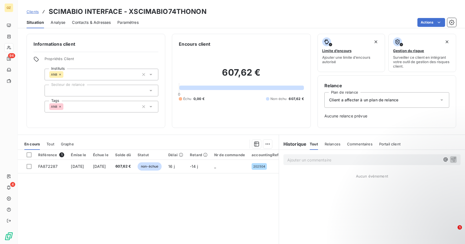
click at [149, 93] on icon at bounding box center [151, 91] width 6 height 6
click at [151, 92] on icon at bounding box center [151, 91] width 6 height 6
click at [441, 99] on icon at bounding box center [442, 99] width 3 height 1
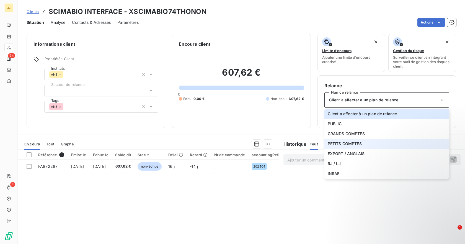
click at [333, 142] on span "PETITS COMPTES" at bounding box center [345, 144] width 34 height 6
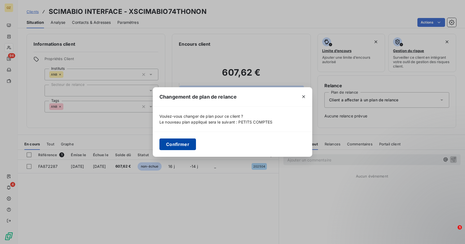
click at [179, 147] on button "Confirmer" at bounding box center [178, 145] width 37 height 12
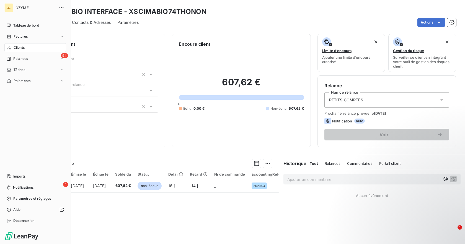
click at [11, 49] on icon at bounding box center [9, 47] width 5 height 4
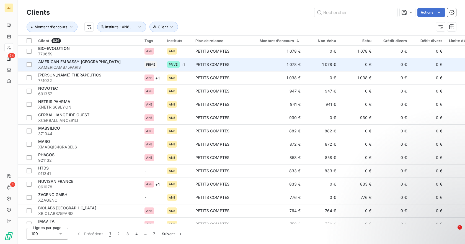
scroll to position [702, 0]
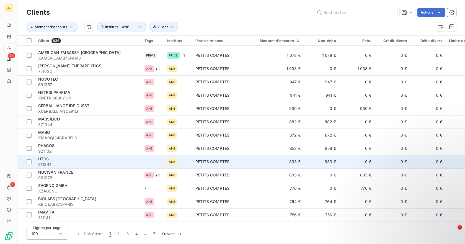
click at [134, 162] on div "HTDS" at bounding box center [88, 159] width 100 height 6
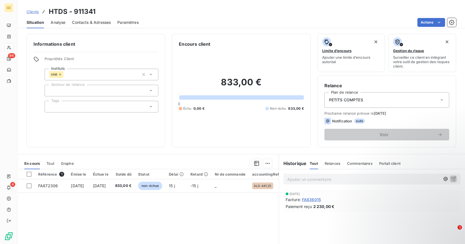
click at [148, 107] on icon at bounding box center [151, 107] width 6 height 6
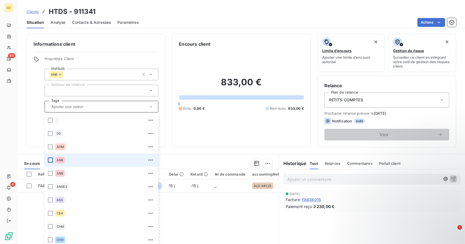
click at [50, 159] on div at bounding box center [50, 160] width 5 height 5
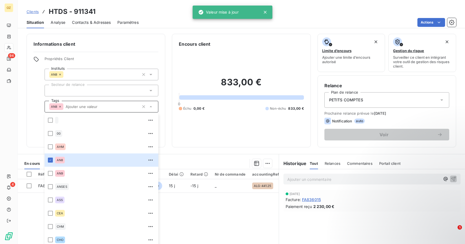
click at [206, 131] on div "833,00 € 0 Échu 0,00 € Non-échu 833,00 €" at bounding box center [241, 93] width 125 height 93
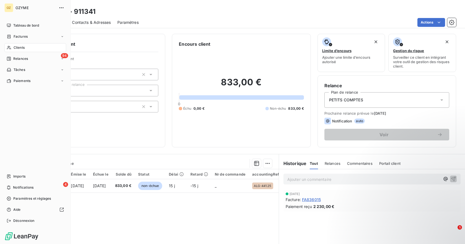
click at [15, 44] on div "Clients" at bounding box center [35, 47] width 62 height 9
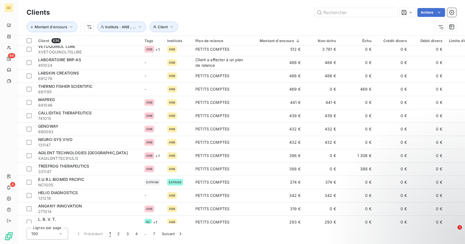
scroll to position [1067, 0]
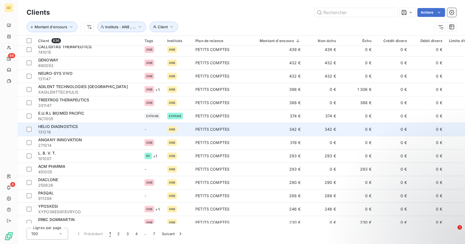
click at [55, 127] on span "HELIO DIAGNOSTICS" at bounding box center [58, 126] width 40 height 5
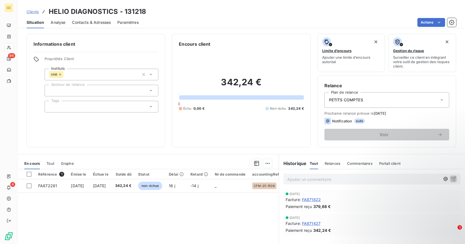
click at [151, 105] on icon at bounding box center [151, 107] width 6 height 6
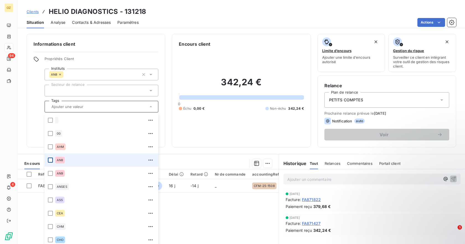
click at [52, 159] on div at bounding box center [50, 160] width 5 height 5
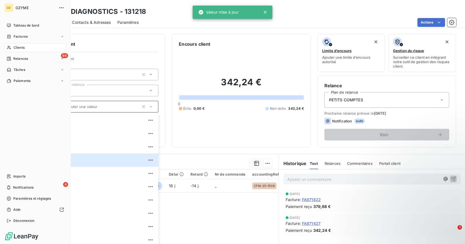
click at [26, 121] on div "Tableau de bord Factures Clients 94 Relances Tâches Paiements Imports 4 Notific…" at bounding box center [35, 123] width 62 height 204
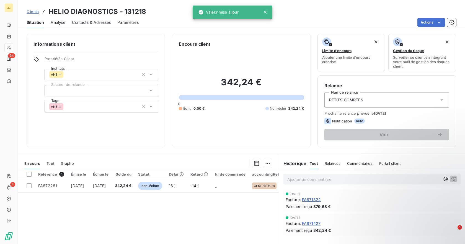
click at [118, 126] on div "Informations client Propriétés Client Instituts AN8 Secteur de relance Tags AN8" at bounding box center [96, 91] width 139 height 114
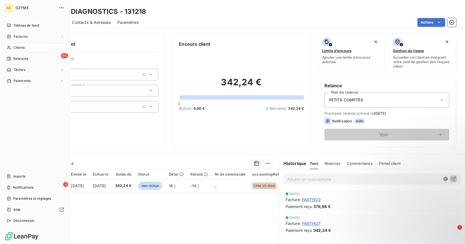
click at [11, 49] on icon at bounding box center [9, 47] width 5 height 4
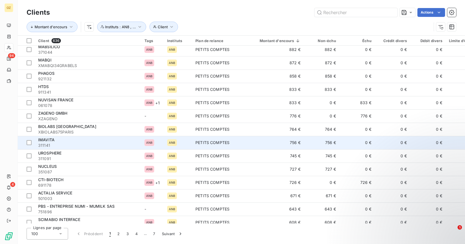
scroll to position [770, 0]
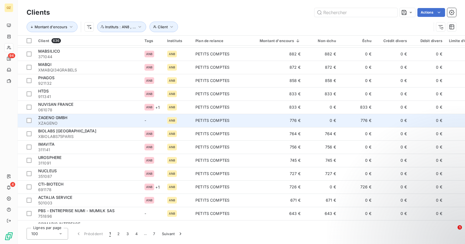
click at [108, 123] on span "XZAGENO" at bounding box center [88, 124] width 100 height 6
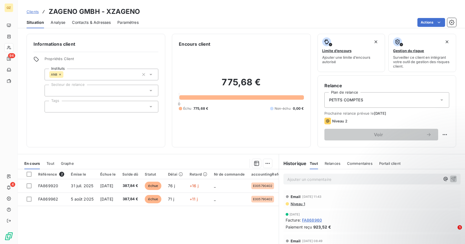
click at [149, 109] on icon at bounding box center [151, 107] width 6 height 6
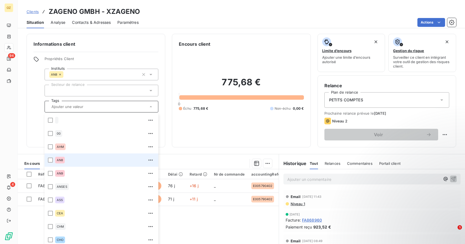
click at [53, 158] on li "AN8" at bounding box center [102, 159] width 114 height 13
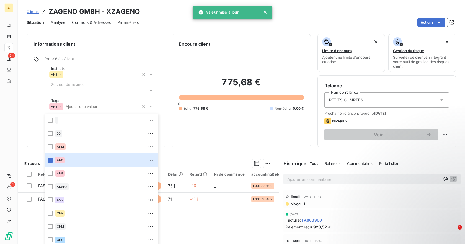
click at [38, 129] on div "Informations client Propriétés Client Instituts AN8 Secteur de relance Tags AN8…" at bounding box center [96, 91] width 139 height 114
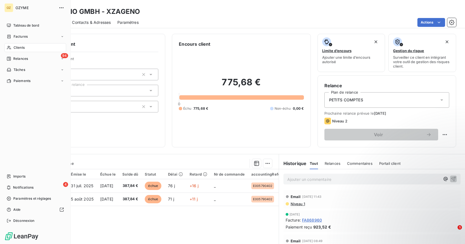
click at [24, 46] on span "Clients" at bounding box center [19, 47] width 11 height 5
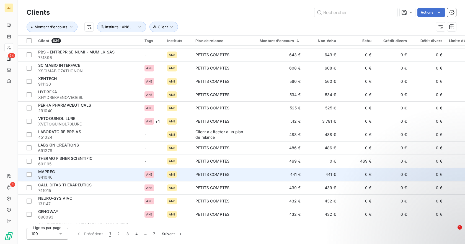
scroll to position [934, 0]
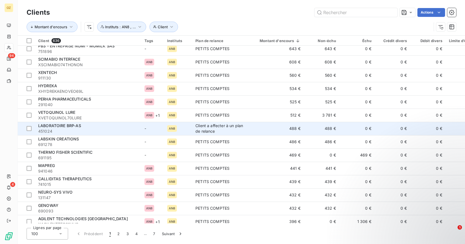
click at [72, 131] on span "451024" at bounding box center [88, 132] width 100 height 6
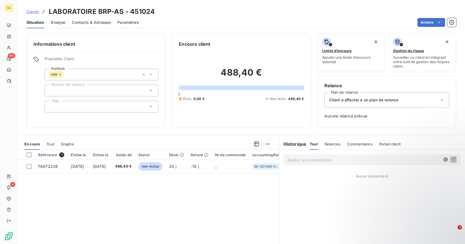
click at [150, 107] on icon at bounding box center [151, 107] width 6 height 6
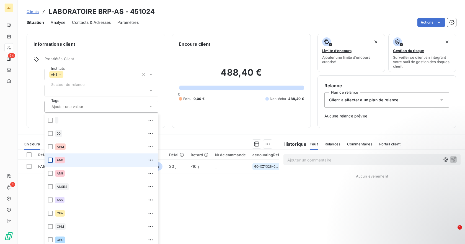
click at [51, 161] on div at bounding box center [50, 160] width 5 height 5
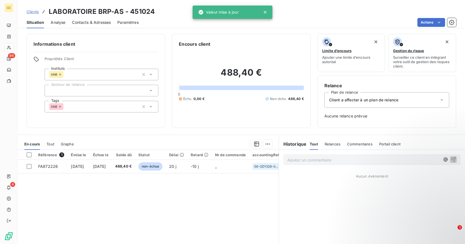
click at [421, 95] on div "Client a affecter à un plan de relance" at bounding box center [387, 100] width 125 height 16
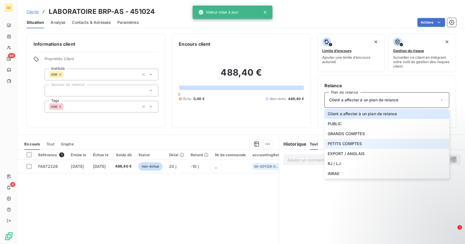
click at [349, 142] on span "PETITS COMPTES" at bounding box center [345, 144] width 34 height 6
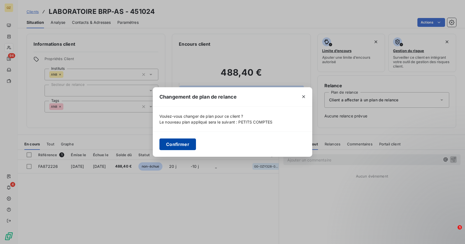
click at [178, 148] on button "Confirmer" at bounding box center [178, 145] width 37 height 12
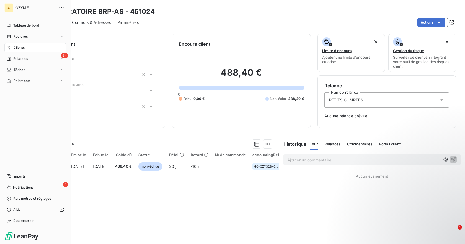
click at [17, 48] on span "Clients" at bounding box center [19, 47] width 11 height 5
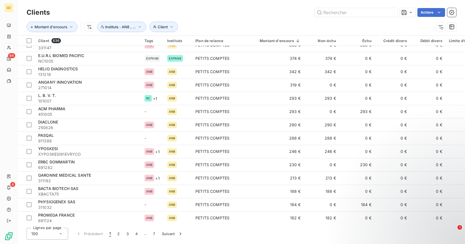
scroll to position [1154, 0]
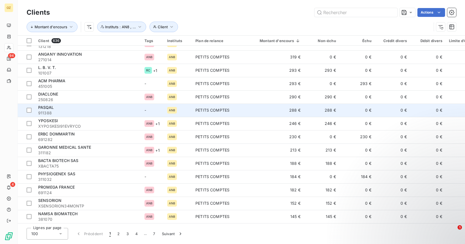
click at [122, 114] on td "PASQAL 911388" at bounding box center [88, 110] width 106 height 13
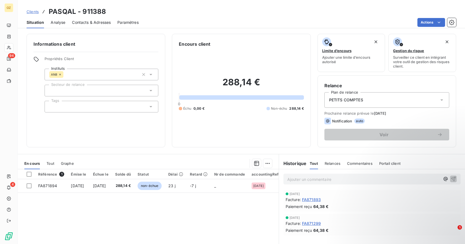
click at [124, 108] on div at bounding box center [102, 107] width 114 height 12
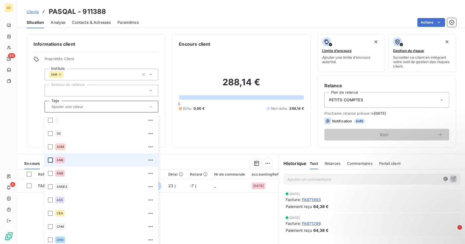
click at [50, 158] on div at bounding box center [50, 160] width 5 height 5
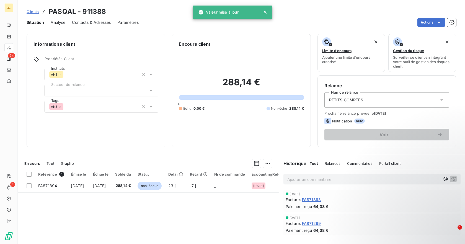
click at [32, 113] on div "Informations client Propriétés Client Instituts AN8 Secteur de relance Tags AN8" at bounding box center [96, 91] width 139 height 114
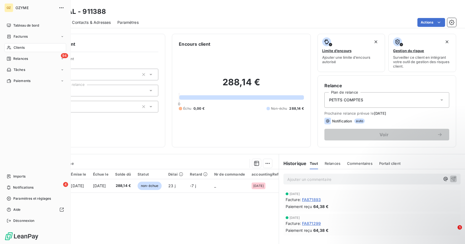
click at [16, 47] on span "Clients" at bounding box center [19, 47] width 11 height 5
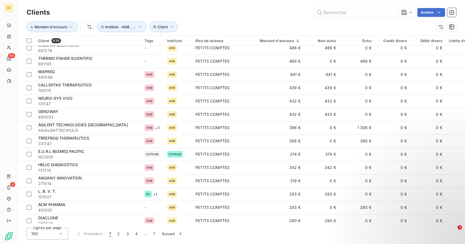
scroll to position [1032, 0]
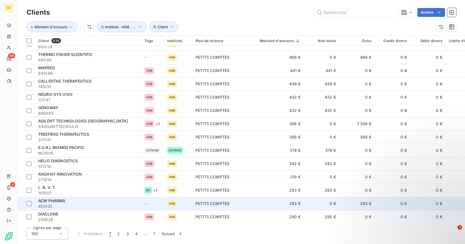
click at [46, 204] on span "451005" at bounding box center [88, 207] width 100 height 6
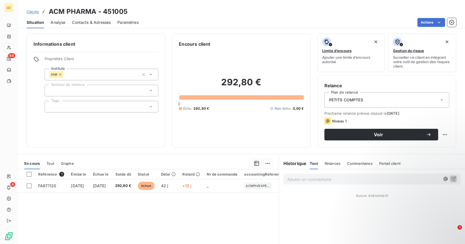
click at [109, 113] on div "Informations client Propriétés Client Instituts AN8 Secteur de relance Tags" at bounding box center [96, 91] width 139 height 114
click at [109, 108] on div at bounding box center [102, 107] width 114 height 12
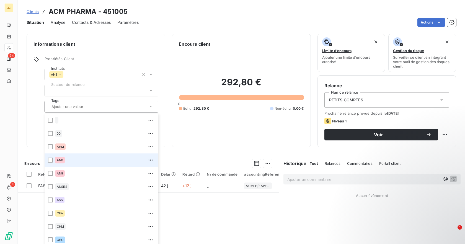
click at [50, 163] on li "AN8" at bounding box center [102, 159] width 114 height 13
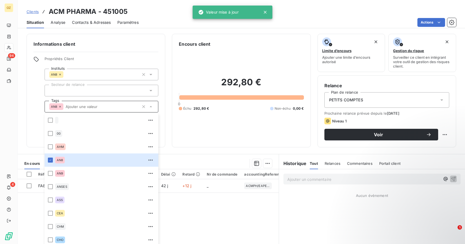
click at [28, 115] on div "Informations client Propriétés Client Instituts AN8 Secteur de relance Tags AN8…" at bounding box center [96, 91] width 139 height 114
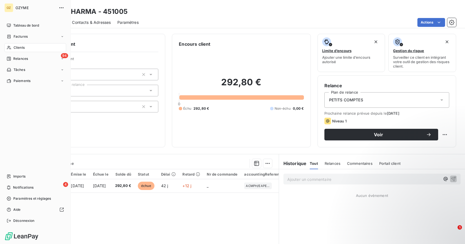
click at [14, 45] on div "Clients" at bounding box center [35, 47] width 62 height 9
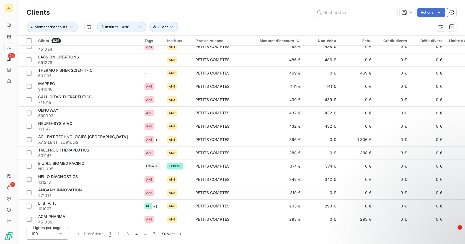
scroll to position [1154, 0]
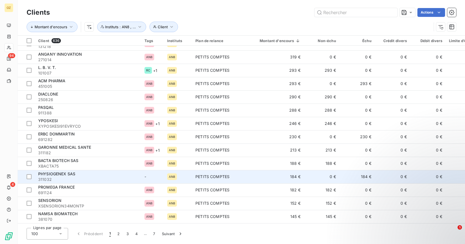
click at [106, 179] on span "311032" at bounding box center [88, 180] width 100 height 6
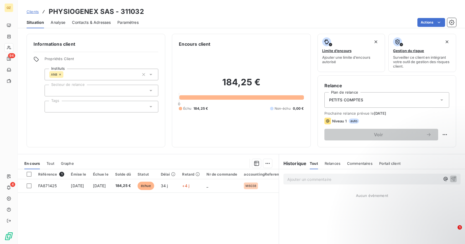
click at [110, 109] on div at bounding box center [102, 107] width 114 height 12
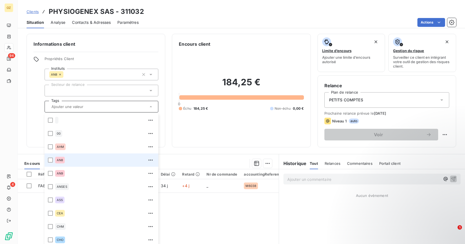
click at [47, 161] on li "AN8" at bounding box center [102, 159] width 114 height 13
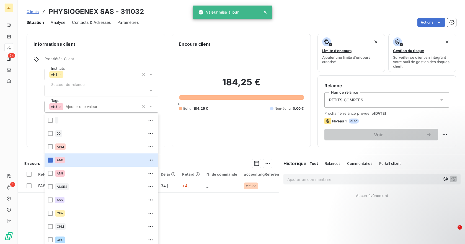
click at [26, 103] on div "Informations client Propriétés Client Instituts AN8 Secteur de relance Tags AN8…" at bounding box center [242, 91] width 448 height 114
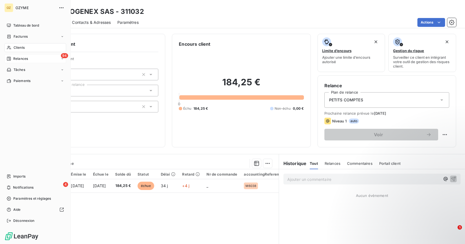
click at [14, 58] on span "Relances" at bounding box center [20, 58] width 15 height 5
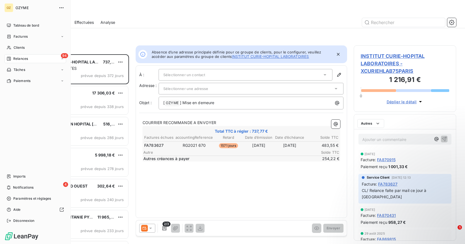
scroll to position [186, 98]
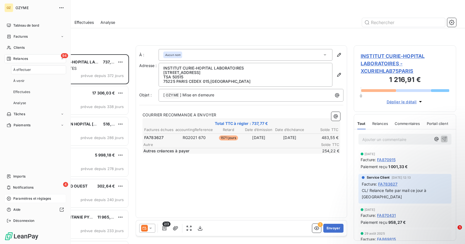
click at [25, 198] on span "Paramètres et réglages" at bounding box center [32, 198] width 38 height 5
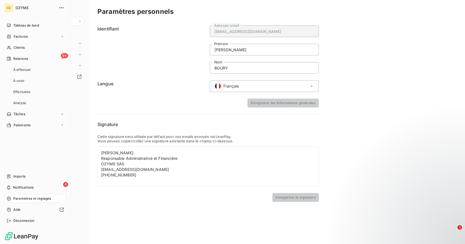
click at [17, 198] on span "Paramètres et réglages" at bounding box center [32, 198] width 38 height 5
click at [23, 57] on span "Relances" at bounding box center [20, 58] width 15 height 5
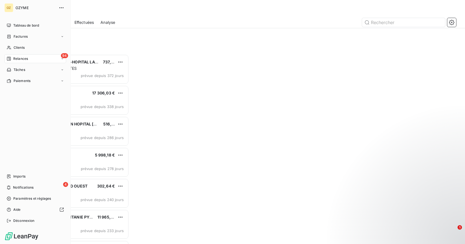
scroll to position [186, 98]
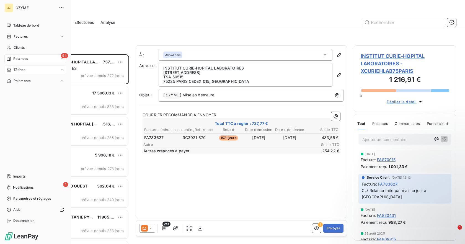
click at [24, 67] on span "Tâches" at bounding box center [20, 69] width 12 height 5
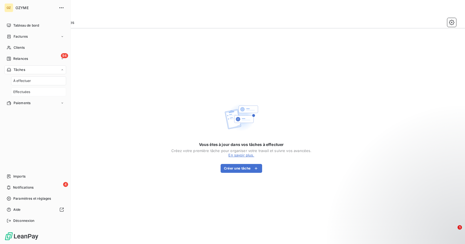
click at [24, 92] on span "Effectuées" at bounding box center [21, 91] width 17 height 5
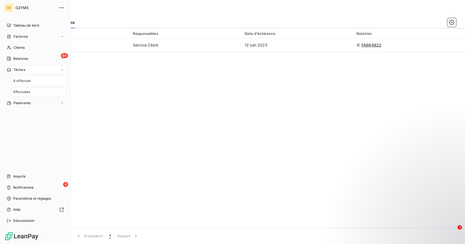
click at [24, 82] on span "À effectuer" at bounding box center [22, 80] width 18 height 5
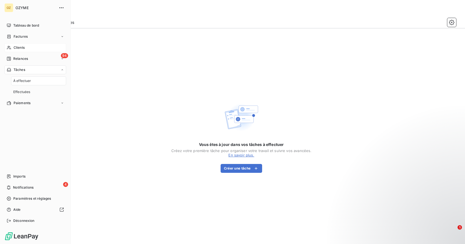
click at [21, 44] on div "Clients" at bounding box center [35, 47] width 62 height 9
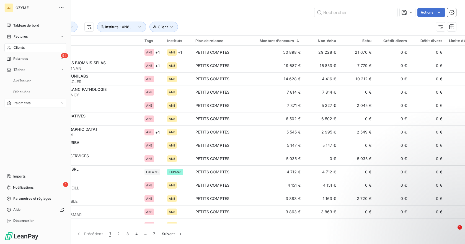
click at [62, 104] on icon at bounding box center [62, 102] width 3 height 3
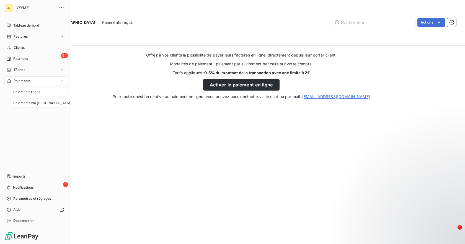
click at [39, 91] on span "Paiements reçus" at bounding box center [26, 91] width 27 height 5
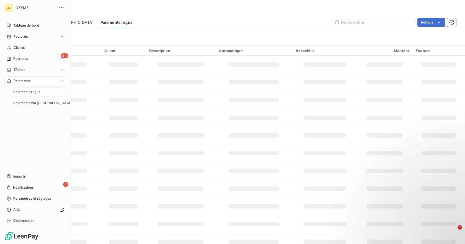
click at [38, 91] on span "Paiements reçus" at bounding box center [26, 91] width 27 height 5
click at [9, 198] on icon at bounding box center [8, 198] width 1 height 1
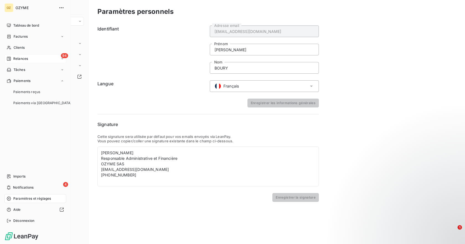
click at [34, 59] on div "94 Relances" at bounding box center [35, 58] width 62 height 9
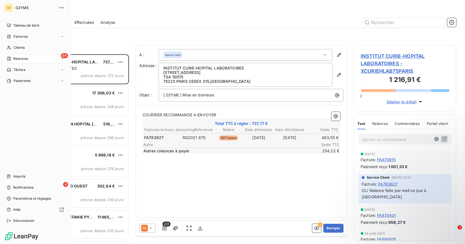
scroll to position [186, 98]
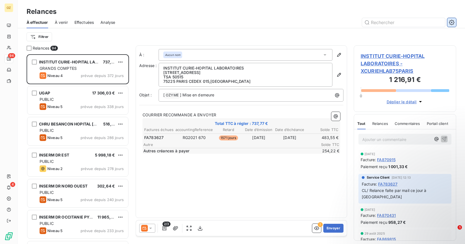
click at [454, 26] on button "button" at bounding box center [452, 22] width 9 height 9
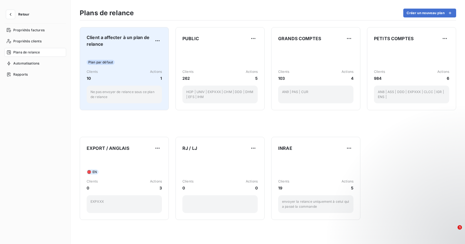
click at [112, 66] on div "Plan par défaut Clients 10 Actions 1 Ne pas envoyer de relance sous ce plan de …" at bounding box center [124, 78] width 75 height 52
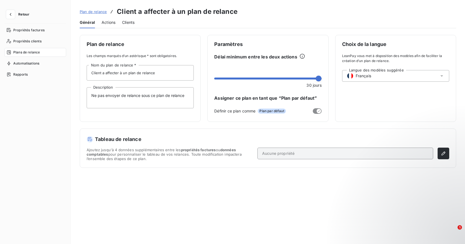
click at [130, 21] on span "Clients" at bounding box center [128, 23] width 12 height 6
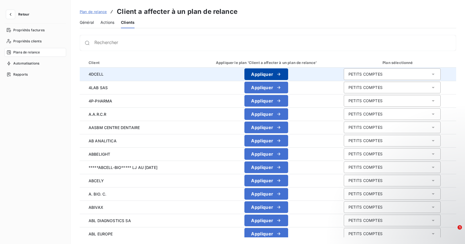
click at [273, 76] on div "button" at bounding box center [277, 74] width 8 height 6
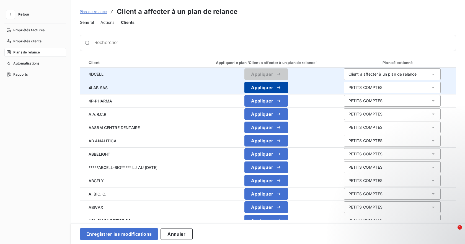
click at [273, 86] on div "button" at bounding box center [277, 88] width 8 height 6
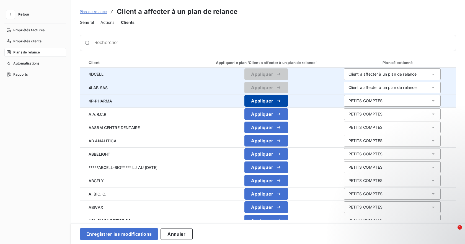
click at [263, 99] on button "Appliquer" at bounding box center [267, 101] width 44 height 12
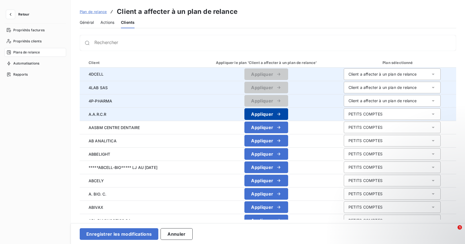
click at [256, 115] on button "Appliquer" at bounding box center [267, 114] width 44 height 12
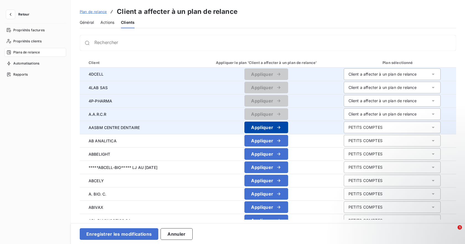
click at [252, 129] on button "Appliquer" at bounding box center [267, 128] width 44 height 12
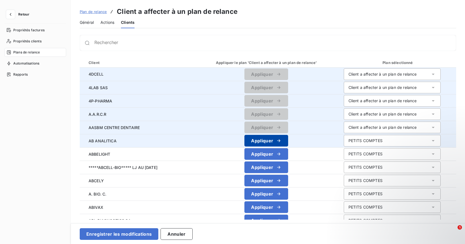
click at [249, 146] on button "Appliquer" at bounding box center [267, 141] width 44 height 12
click at [421, 77] on div "Client a affecter à un plan de relance" at bounding box center [392, 74] width 97 height 12
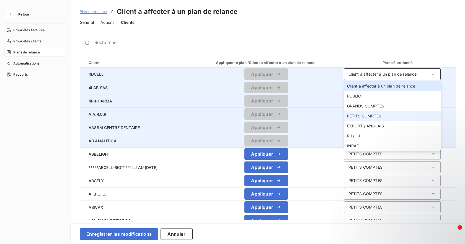
click at [353, 117] on span "PETITS COMPTES" at bounding box center [364, 116] width 34 height 5
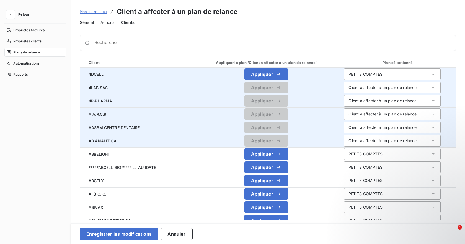
click at [357, 88] on div "Client a affecter à un plan de relance" at bounding box center [383, 88] width 68 height 6
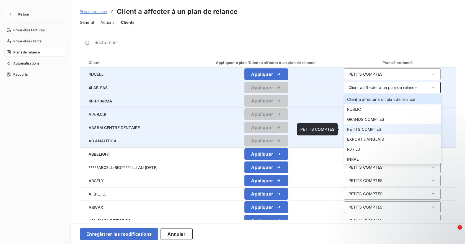
click at [349, 129] on span "PETITS COMPTES" at bounding box center [364, 129] width 34 height 5
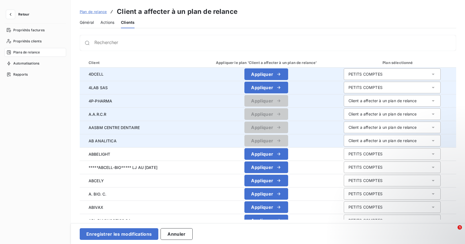
click at [381, 103] on div "Client a affecter à un plan de relance" at bounding box center [383, 101] width 68 height 6
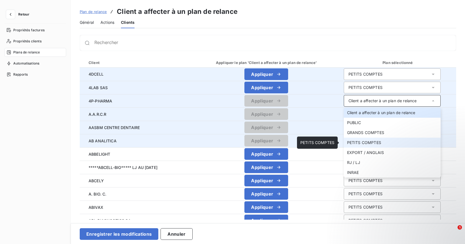
click at [360, 143] on span "PETITS COMPTES" at bounding box center [364, 142] width 34 height 5
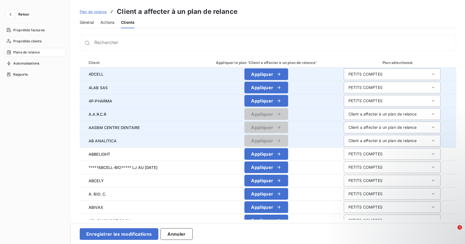
click at [362, 114] on div "Client a affecter à un plan de relance" at bounding box center [383, 114] width 68 height 6
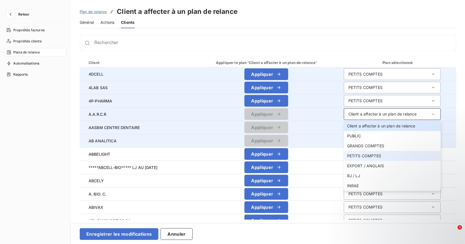
click at [362, 154] on span "PETITS COMPTES" at bounding box center [364, 155] width 34 height 5
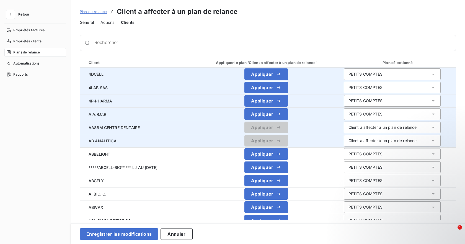
click at [362, 129] on div "Client a affecter à un plan de relance" at bounding box center [383, 128] width 68 height 6
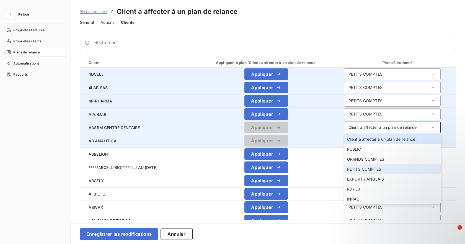
click at [358, 169] on span "PETITS COMPTES" at bounding box center [364, 169] width 34 height 5
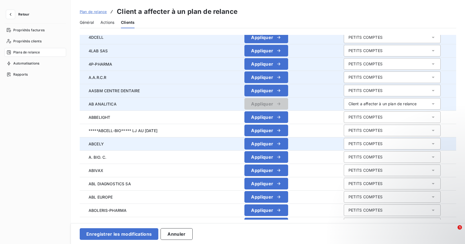
scroll to position [46, 0]
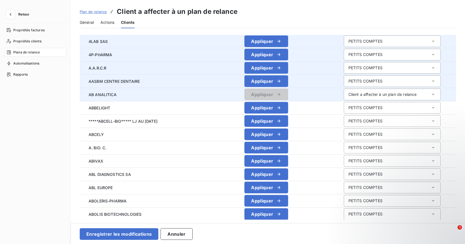
click at [367, 93] on div "Client a affecter à un plan de relance" at bounding box center [383, 95] width 68 height 6
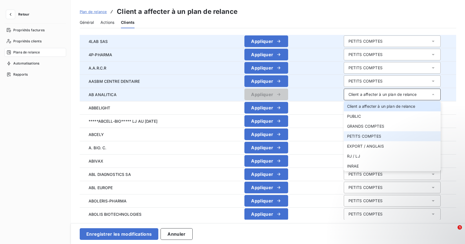
click at [353, 136] on span "PETITS COMPTES" at bounding box center [364, 136] width 34 height 5
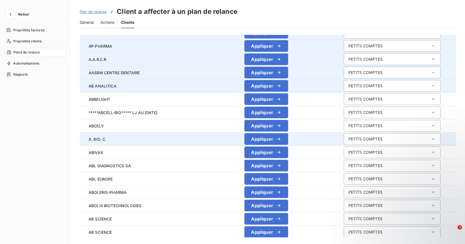
scroll to position [65, 0]
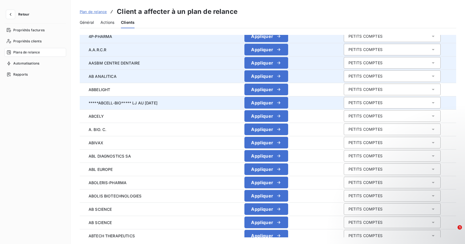
click at [358, 101] on div "PETITS COMPTES" at bounding box center [366, 103] width 34 height 6
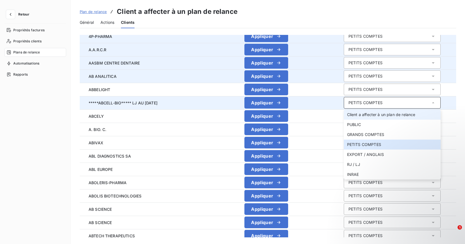
click at [360, 117] on div "Client a affecter à un plan de relance" at bounding box center [381, 115] width 68 height 6
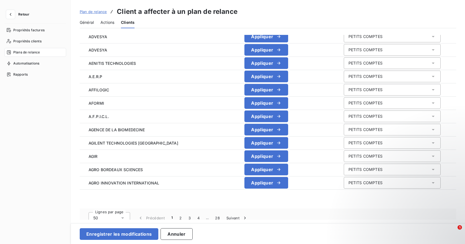
scroll to position [551, 0]
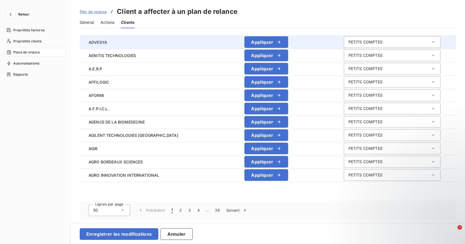
click at [96, 41] on span "ADVESYA" at bounding box center [136, 42] width 105 height 6
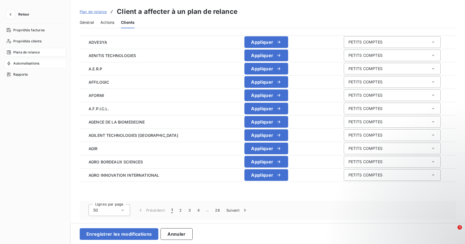
click at [21, 62] on span "Automatisations" at bounding box center [26, 63] width 26 height 5
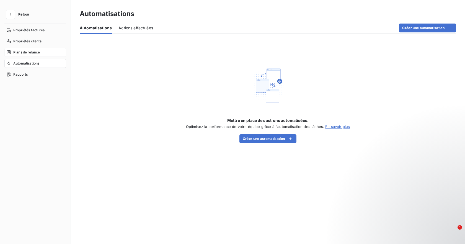
click at [42, 52] on div "Plans de relance" at bounding box center [35, 52] width 62 height 9
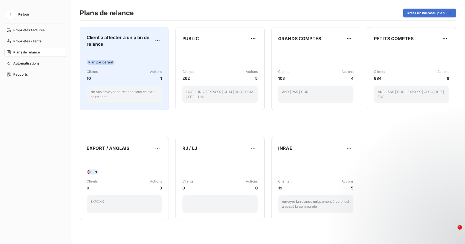
click at [136, 75] on div "Clients 10 Actions 1" at bounding box center [124, 75] width 75 height 12
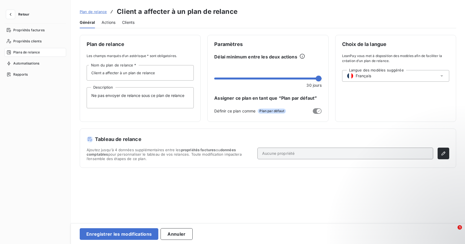
click at [126, 22] on span "Clients" at bounding box center [128, 23] width 12 height 6
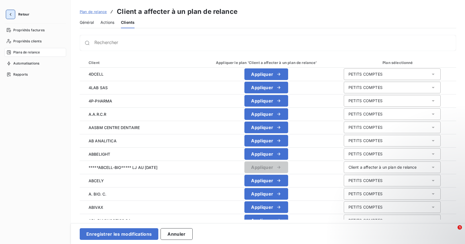
click at [7, 14] on button "button" at bounding box center [10, 14] width 9 height 9
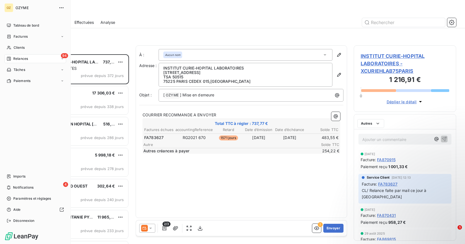
scroll to position [186, 98]
click at [23, 44] on div "Clients" at bounding box center [35, 47] width 62 height 9
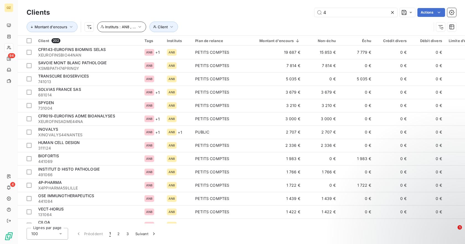
type input "4"
click at [138, 29] on icon "button" at bounding box center [140, 27] width 6 height 6
click at [213, 13] on div "4 Actions" at bounding box center [257, 12] width 400 height 9
click at [141, 27] on icon "button" at bounding box center [140, 27] width 6 height 6
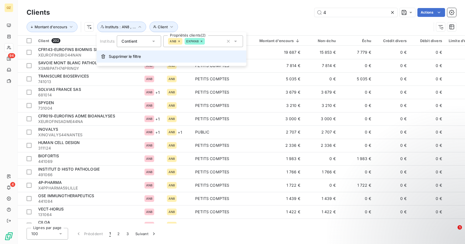
click at [114, 58] on span "Supprimer le filtre" at bounding box center [125, 57] width 32 height 6
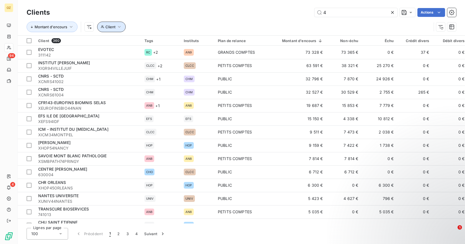
click at [121, 27] on button "Client" at bounding box center [111, 27] width 29 height 11
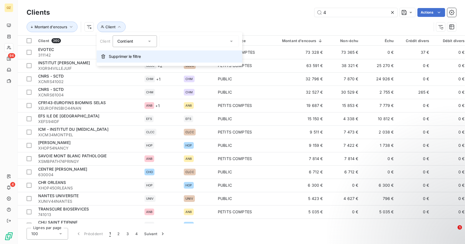
click at [104, 54] on button "Supprimer le filtre" at bounding box center [170, 56] width 146 height 12
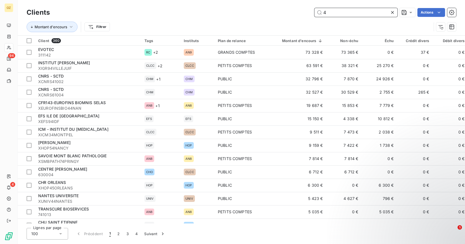
drag, startPoint x: 347, startPoint y: 12, endPoint x: 345, endPoint y: 10, distance: 3.0
click at [345, 10] on input "4" at bounding box center [356, 12] width 83 height 9
click at [240, 43] on th "Plan de relance" at bounding box center [244, 41] width 58 height 10
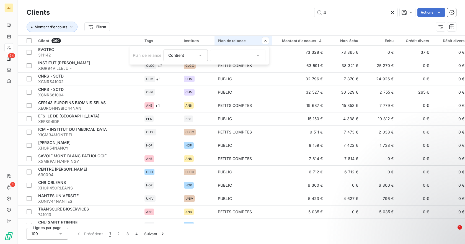
click at [199, 57] on icon at bounding box center [201, 56] width 6 height 6
click at [259, 57] on icon at bounding box center [258, 56] width 6 height 6
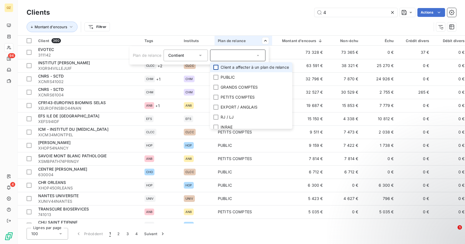
click at [216, 66] on div at bounding box center [216, 67] width 5 height 5
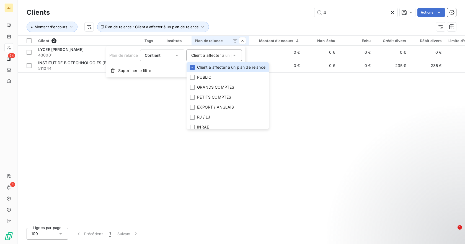
click at [118, 112] on html "OZ 94 4 Clients 4 Actions Montant d'encours Plan de relance : Client a affecter…" at bounding box center [232, 122] width 465 height 244
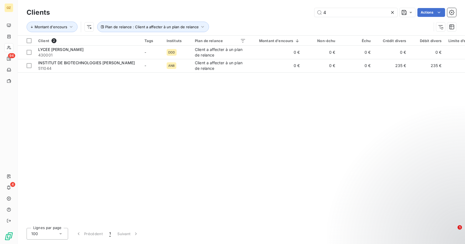
click at [393, 11] on icon at bounding box center [393, 13] width 6 height 6
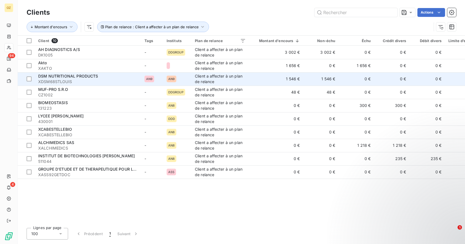
click at [57, 80] on span "XDSM68STLOUIS" at bounding box center [88, 82] width 100 height 6
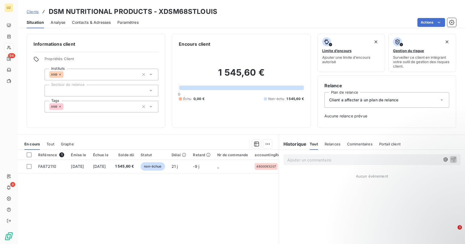
click at [442, 101] on div "Client a affecter à un plan de relance" at bounding box center [387, 100] width 125 height 16
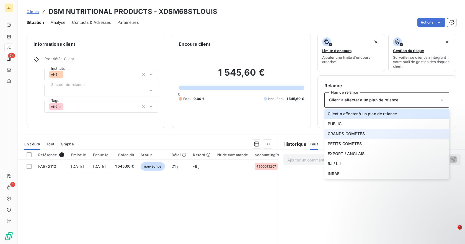
click at [350, 136] on span "GRANDS COMPTES" at bounding box center [346, 134] width 37 height 6
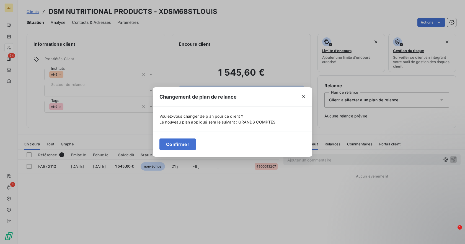
click at [181, 143] on button "Confirmer" at bounding box center [178, 145] width 37 height 12
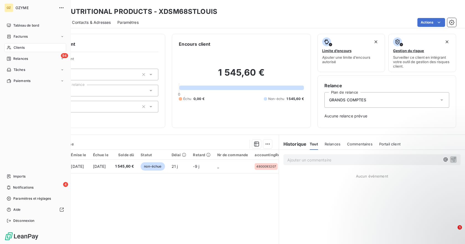
click at [15, 49] on span "Clients" at bounding box center [19, 47] width 11 height 5
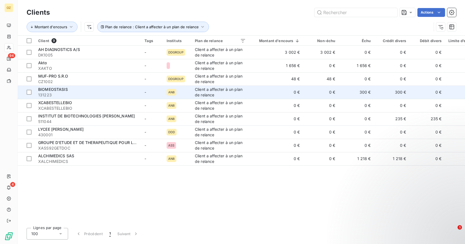
click at [97, 98] on td "BIOMEOSTASIS 131223" at bounding box center [88, 92] width 106 height 13
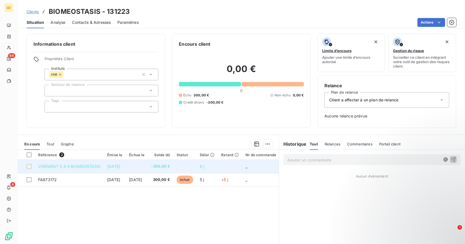
click at [29, 168] on div at bounding box center [29, 166] width 5 height 5
click at [30, 166] on div at bounding box center [29, 166] width 5 height 5
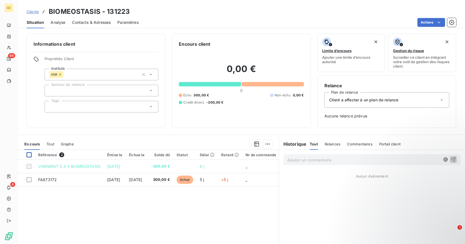
click at [29, 157] on div at bounding box center [29, 154] width 5 height 5
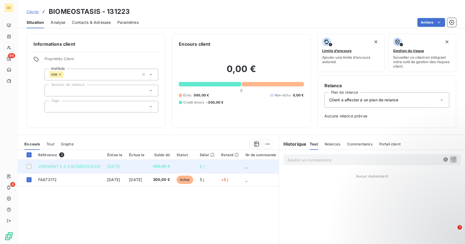
click at [27, 168] on div at bounding box center [29, 166] width 5 height 5
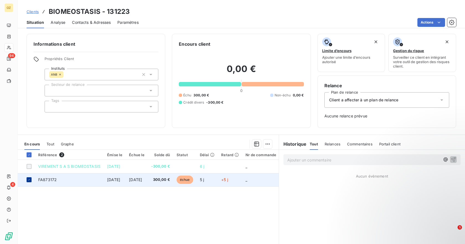
click at [29, 180] on icon at bounding box center [28, 179] width 3 height 3
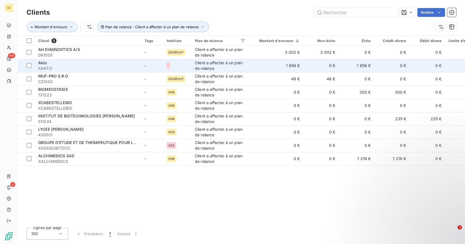
click at [43, 66] on span "XAKTO" at bounding box center [88, 69] width 100 height 6
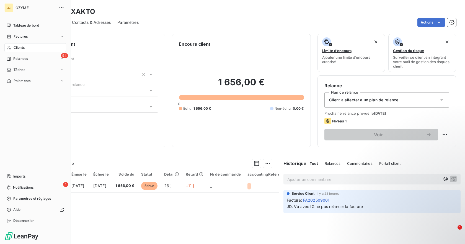
click at [18, 46] on span "Clients" at bounding box center [19, 47] width 11 height 5
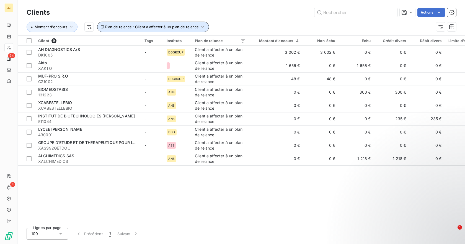
click at [101, 27] on icon "button" at bounding box center [102, 26] width 3 height 3
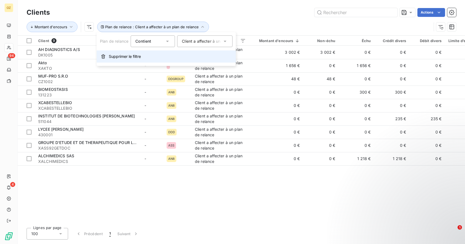
click at [106, 57] on button "Supprimer le filtre" at bounding box center [166, 56] width 139 height 12
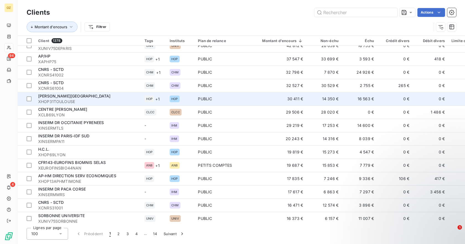
scroll to position [194, 0]
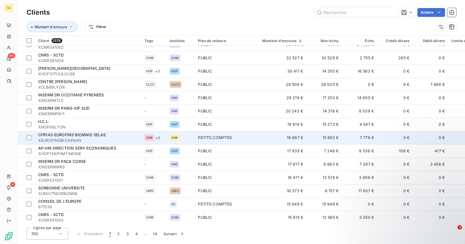
click at [58, 143] on span "XEUROFINSBIO44NAN" at bounding box center [88, 141] width 100 height 6
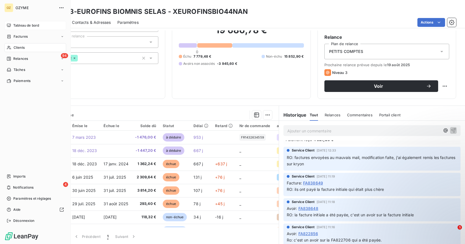
click at [15, 28] on div "Tableau de bord" at bounding box center [35, 25] width 62 height 9
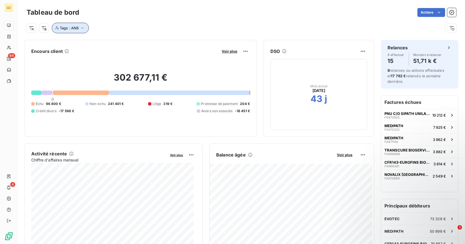
click at [82, 29] on icon "button" at bounding box center [83, 28] width 6 height 6
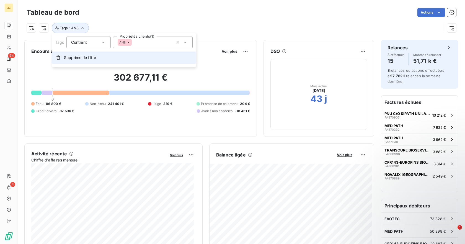
click at [64, 57] on button "Supprimer le filtre" at bounding box center [124, 58] width 144 height 12
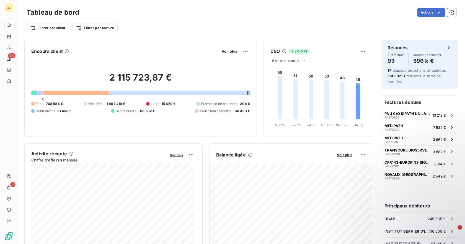
click at [49, 103] on span "708 584 €" at bounding box center [54, 103] width 17 height 5
click at [71, 93] on div at bounding box center [75, 93] width 65 height 4
click at [399, 114] on span "NE PLUS UTILISER - SANOFI PASTEUR SA" at bounding box center [407, 113] width 44 height 4
